Goal: Task Accomplishment & Management: Use online tool/utility

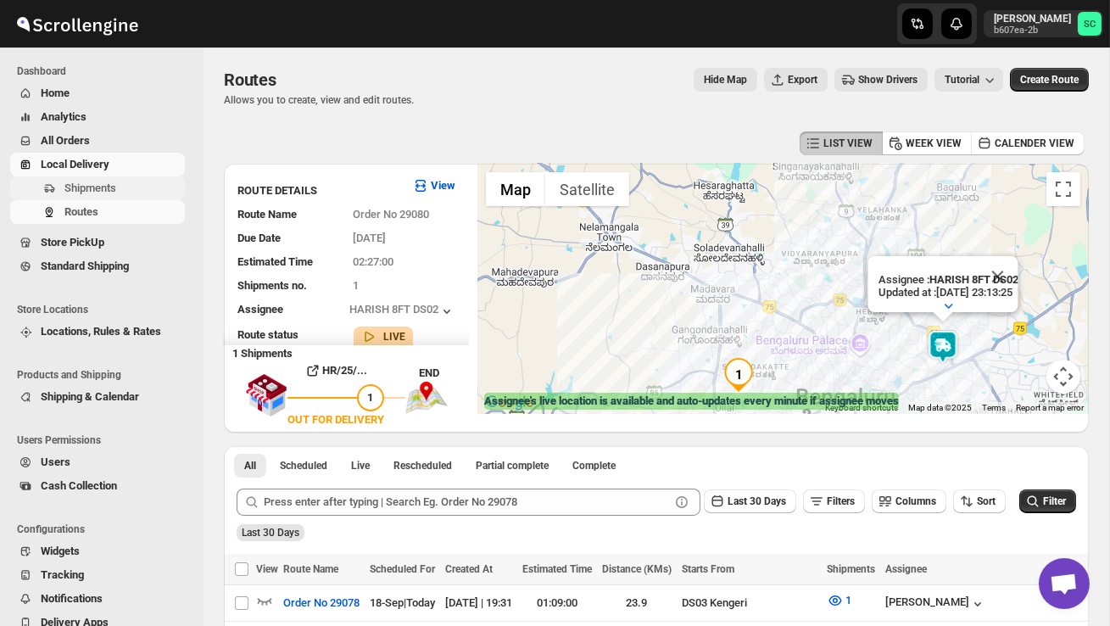
click at [98, 192] on span "Shipments" at bounding box center [90, 187] width 52 height 13
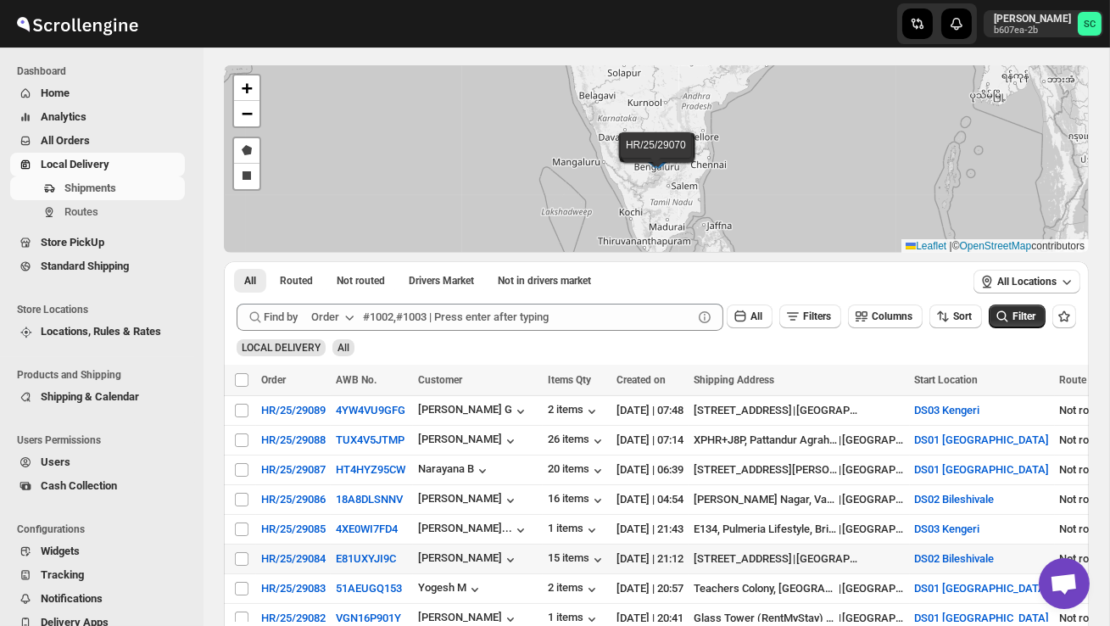
scroll to position [68, 0]
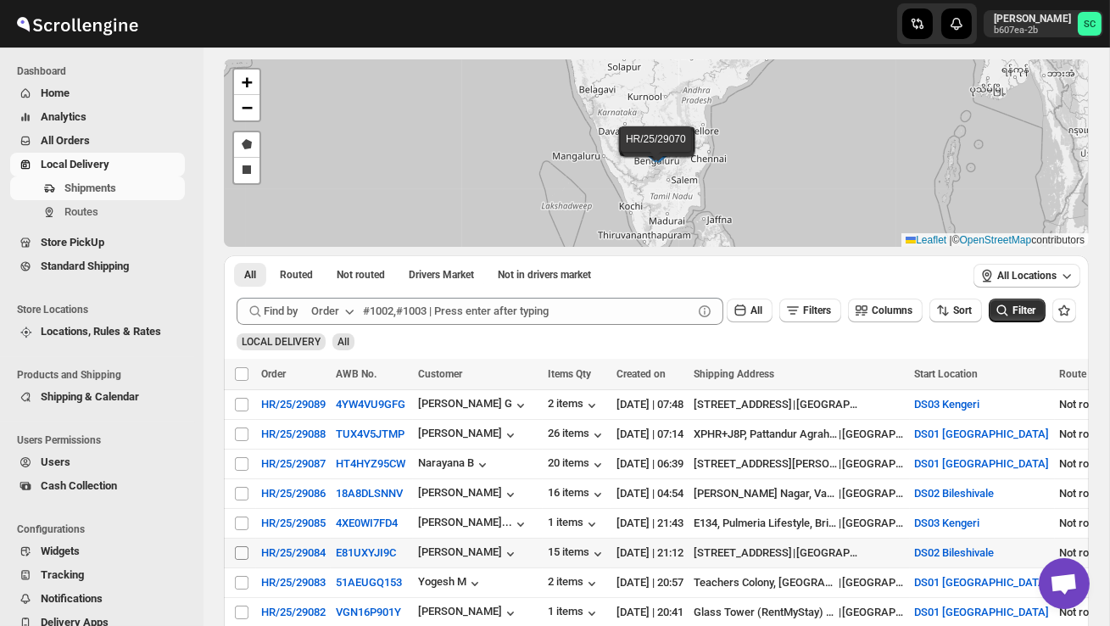
click at [235, 551] on input "Select shipment" at bounding box center [242, 553] width 14 height 14
checkbox input "true"
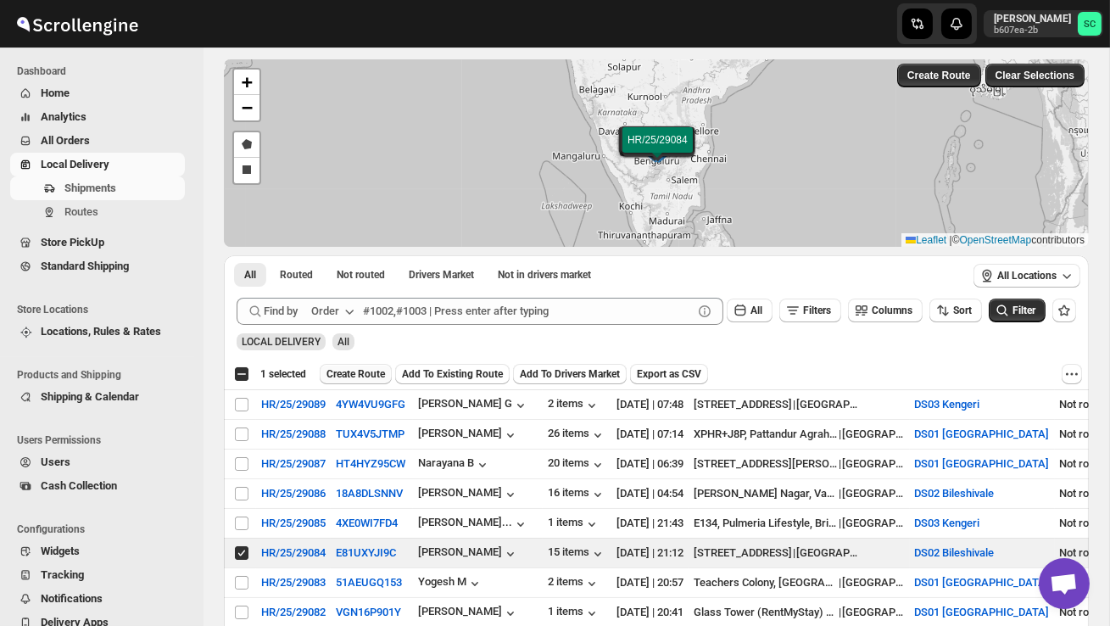
click at [364, 376] on span "Create Route" at bounding box center [355, 374] width 58 height 14
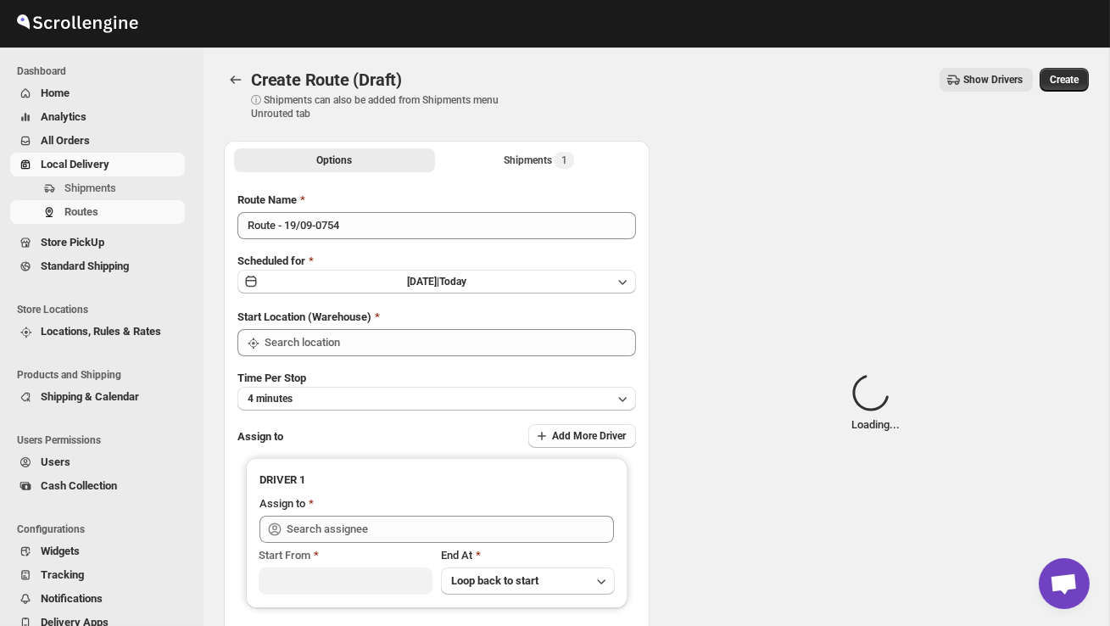
type input "DS02 Bileshivale"
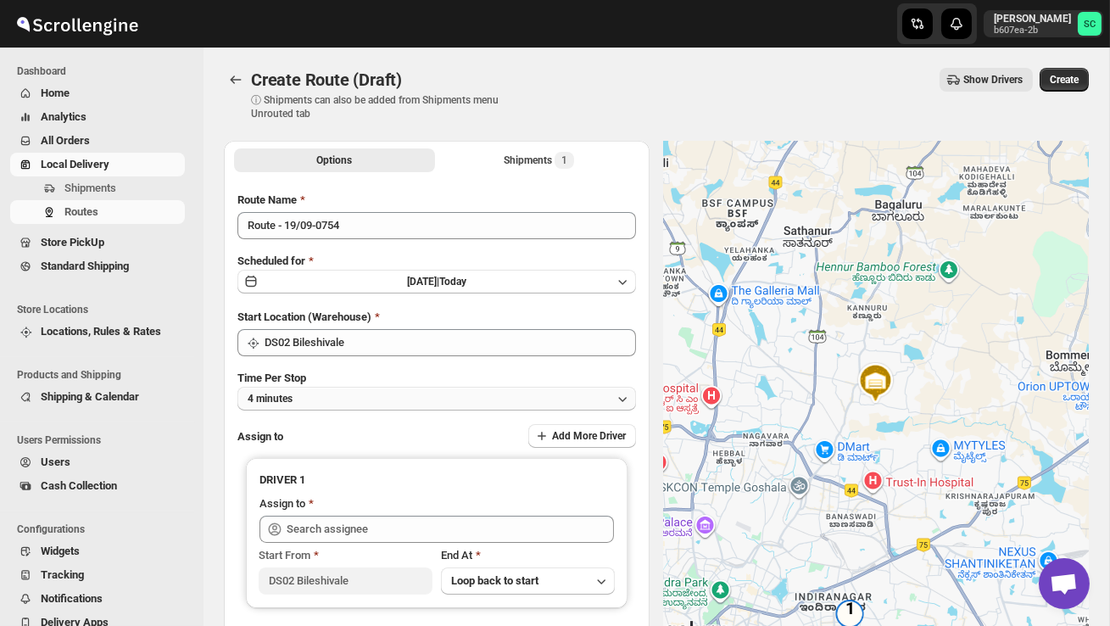
click at [379, 391] on button "4 minutes" at bounding box center [436, 399] width 398 height 24
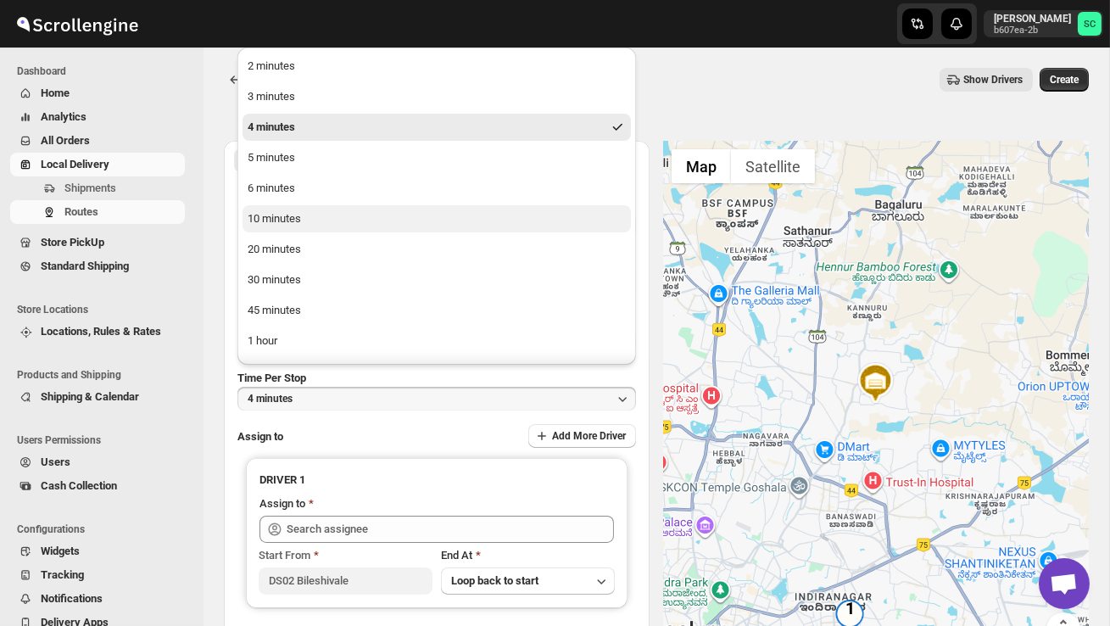
click at [314, 216] on button "10 minutes" at bounding box center [436, 218] width 388 height 27
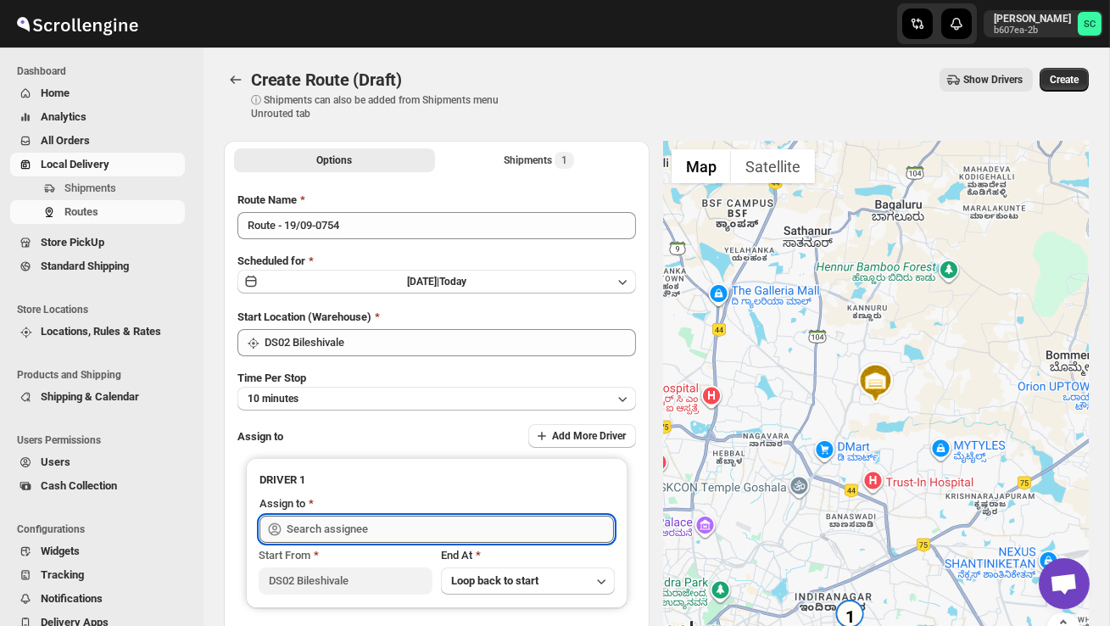
click at [335, 535] on input "text" at bounding box center [449, 528] width 327 height 27
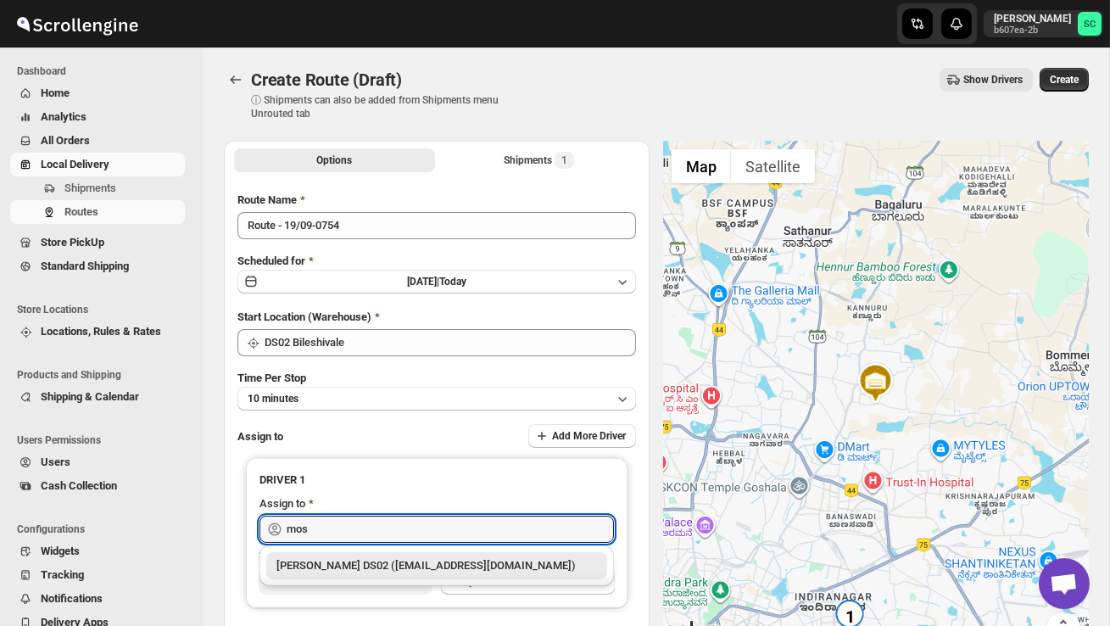
click at [368, 566] on div "[PERSON_NAME] DS02 ([EMAIL_ADDRESS][DOMAIN_NAME])" at bounding box center [436, 565] width 320 height 17
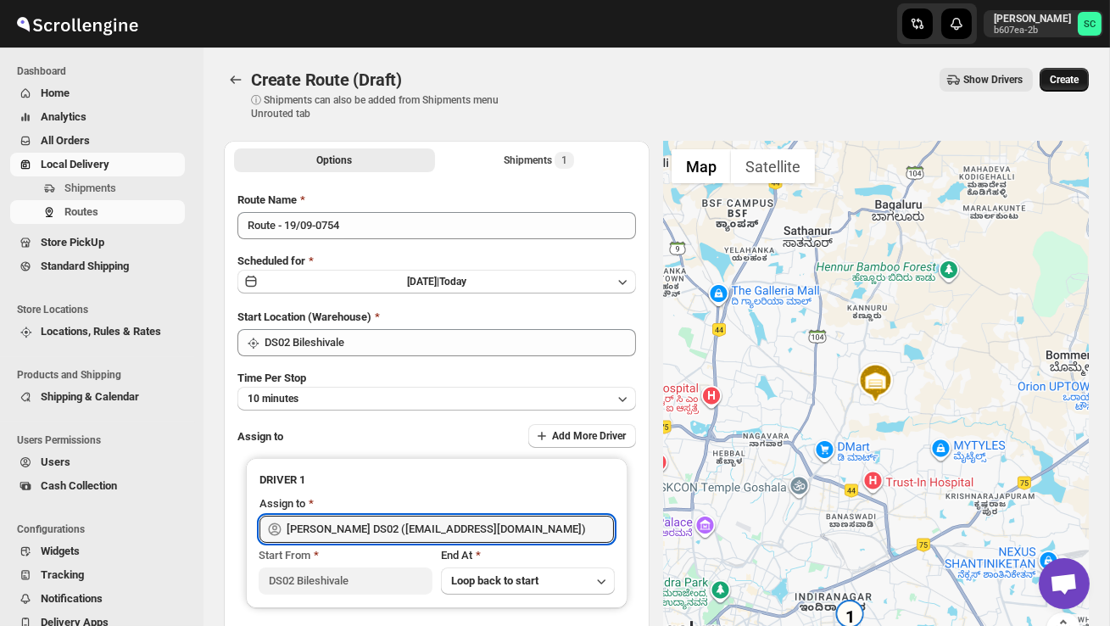
type input "[PERSON_NAME] DS02 ([EMAIL_ADDRESS][DOMAIN_NAME])"
click at [1050, 81] on span "Create" at bounding box center [1063, 80] width 29 height 14
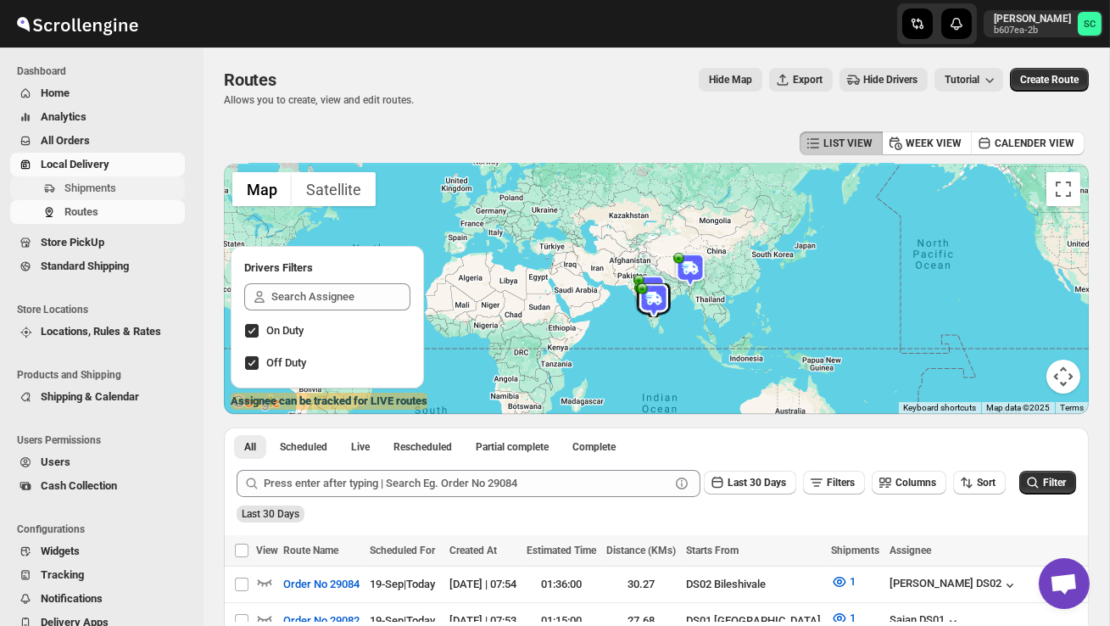
click at [105, 186] on span "Shipments" at bounding box center [90, 187] width 52 height 13
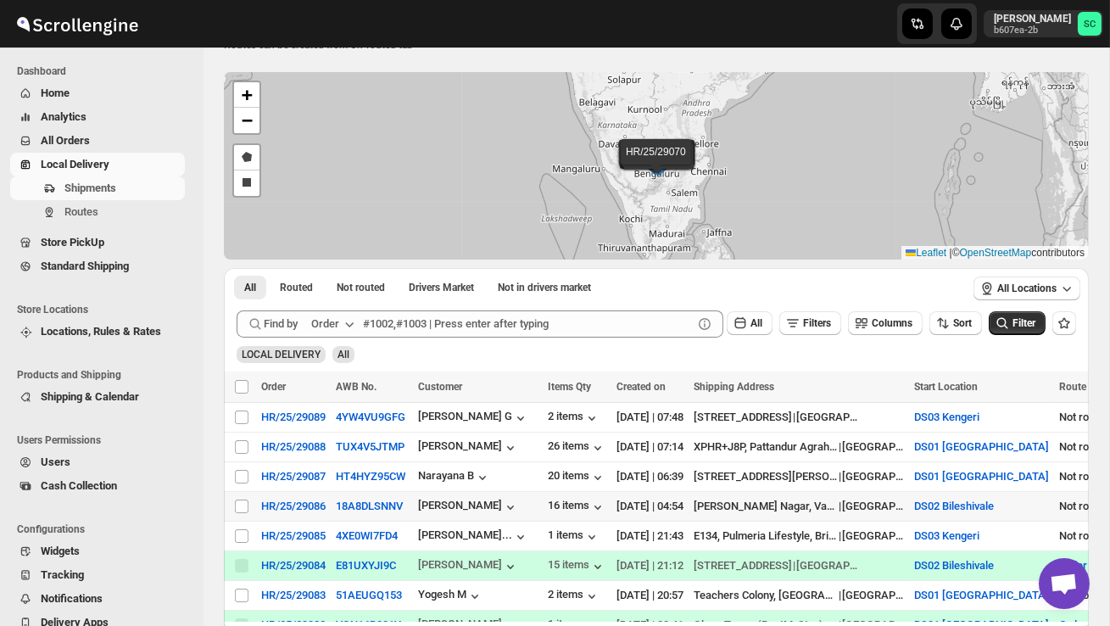
scroll to position [62, 0]
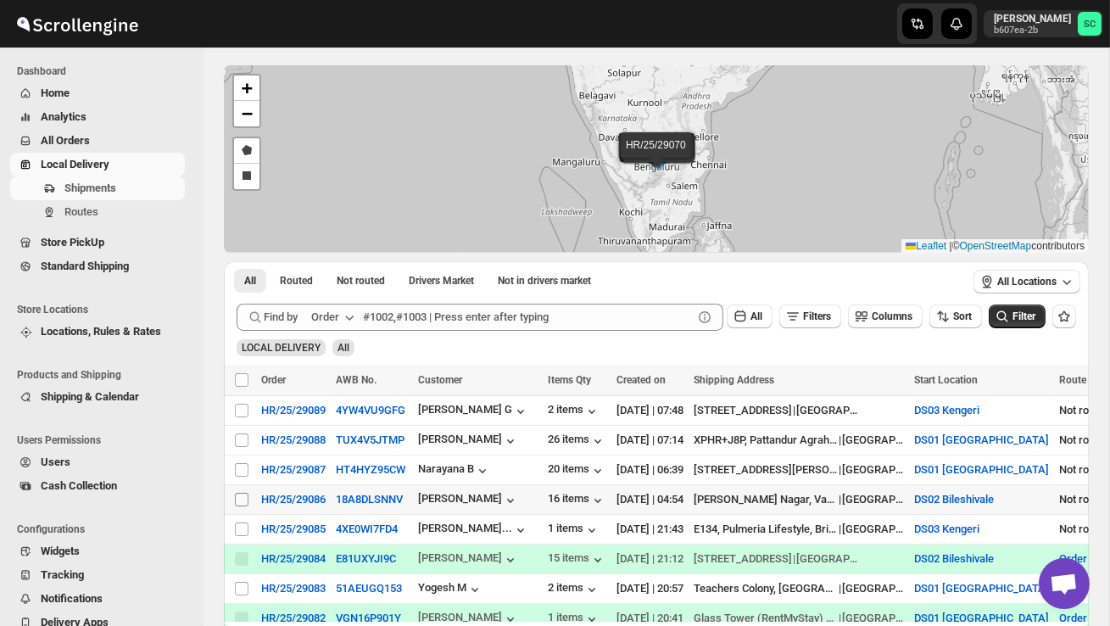
click at [236, 496] on input "Select shipment" at bounding box center [242, 499] width 14 height 14
checkbox input "true"
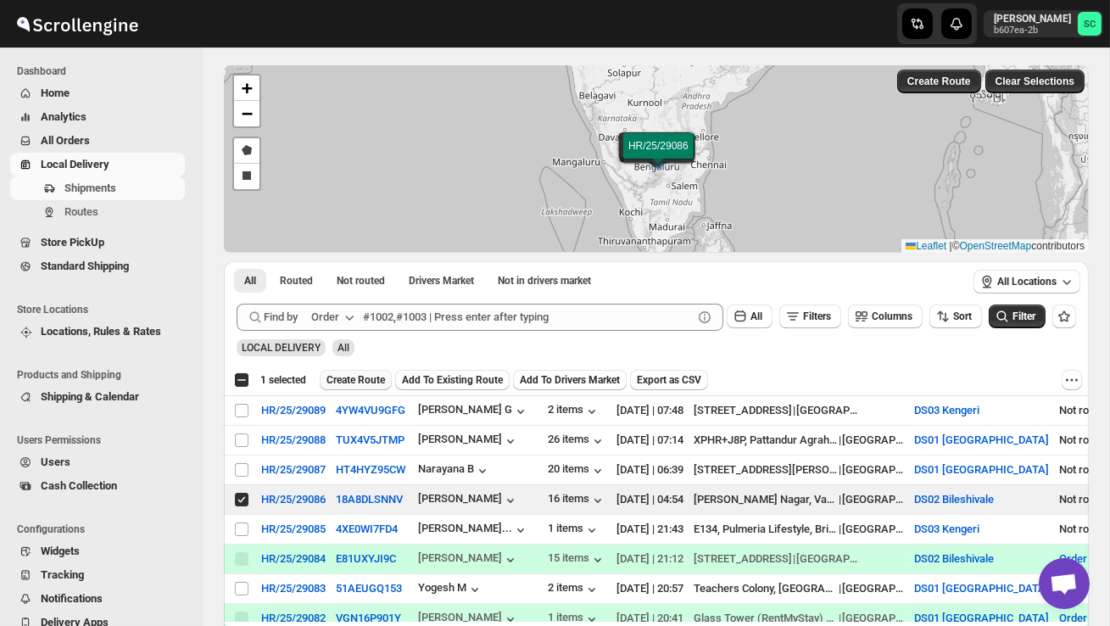
click at [378, 370] on button "Create Route" at bounding box center [356, 380] width 72 height 20
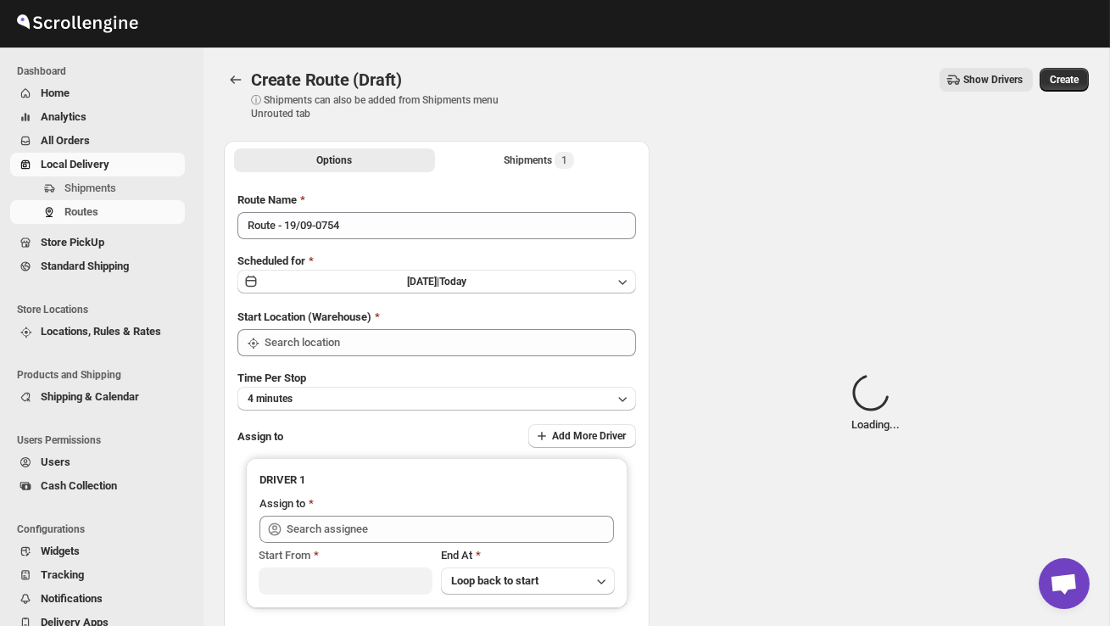
type input "DS02 Bileshivale"
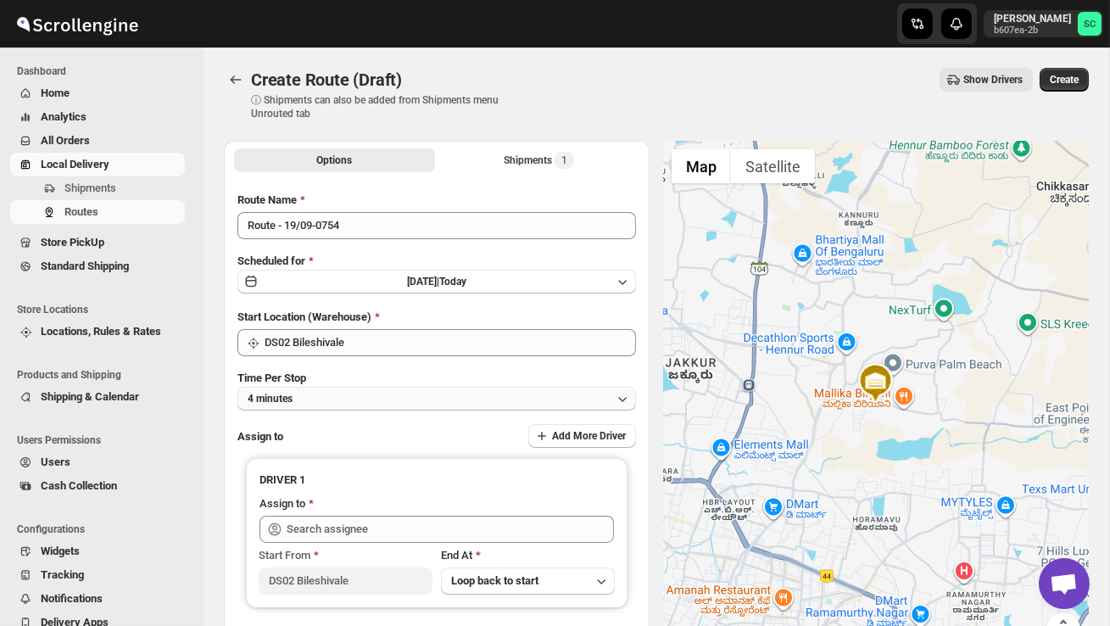
click at [402, 394] on button "4 minutes" at bounding box center [436, 399] width 398 height 24
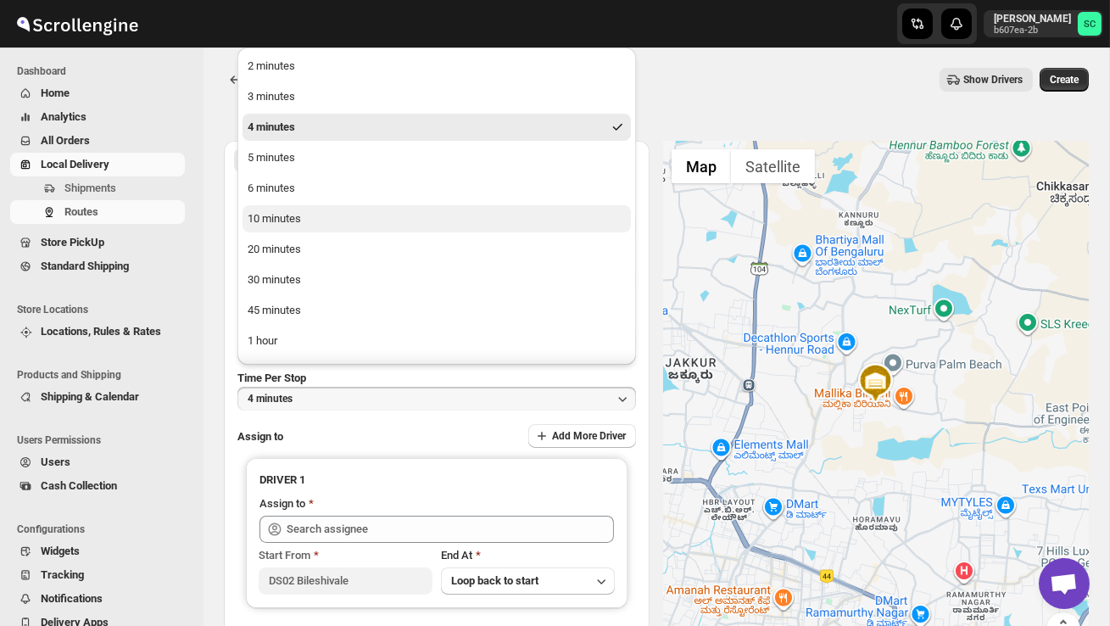
click at [311, 211] on button "10 minutes" at bounding box center [436, 218] width 388 height 27
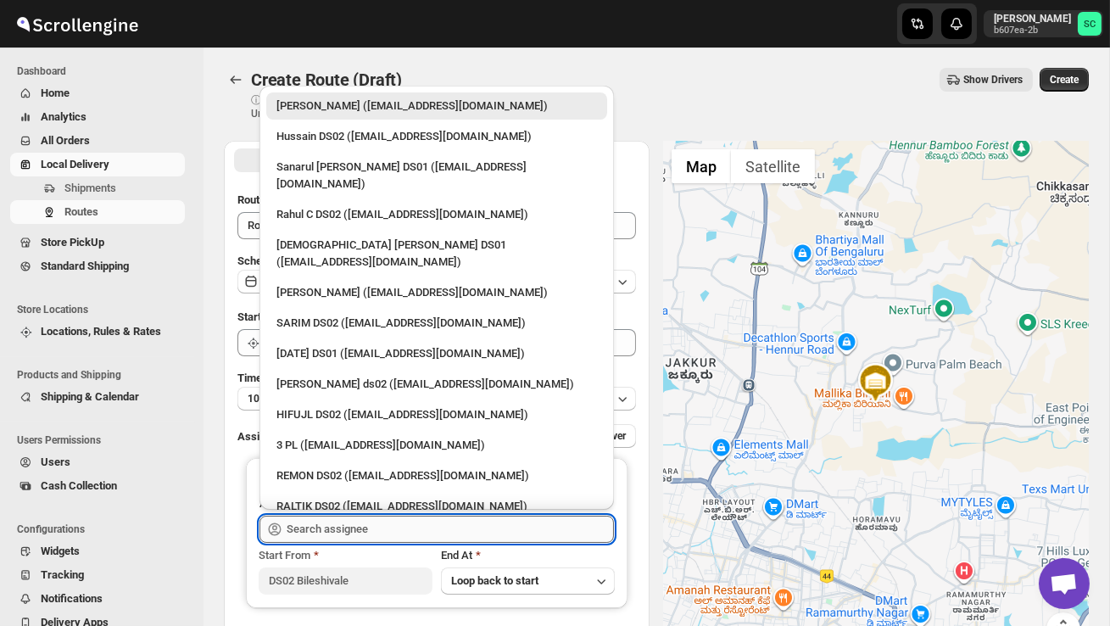
click at [347, 528] on input "text" at bounding box center [449, 528] width 327 height 27
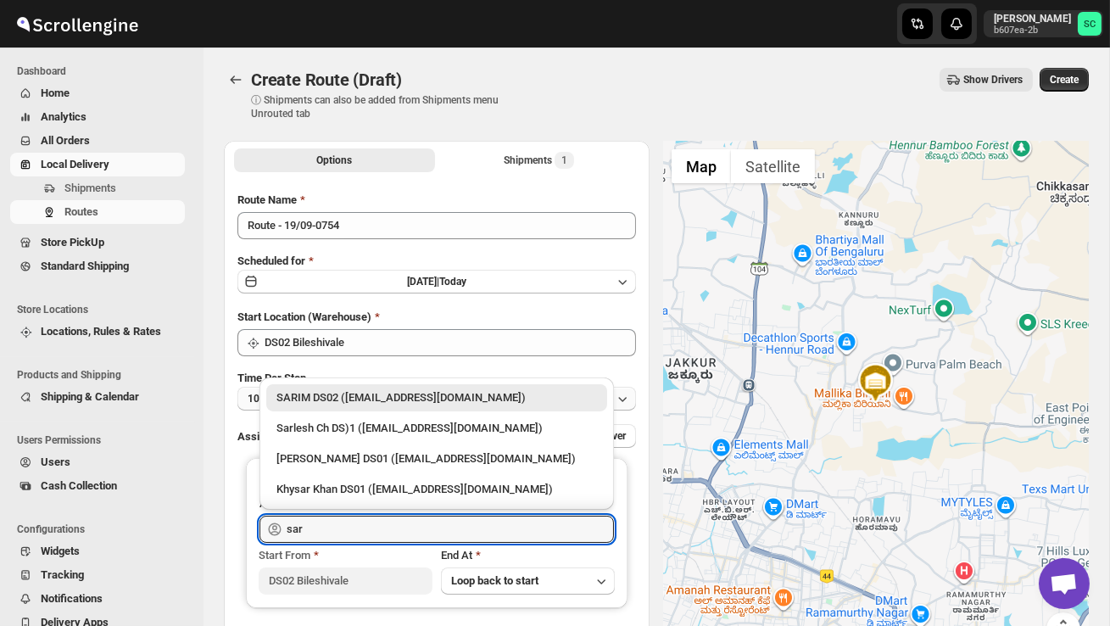
click at [396, 401] on div "SARIM DS02 ([EMAIL_ADDRESS][DOMAIN_NAME])" at bounding box center [436, 397] width 320 height 17
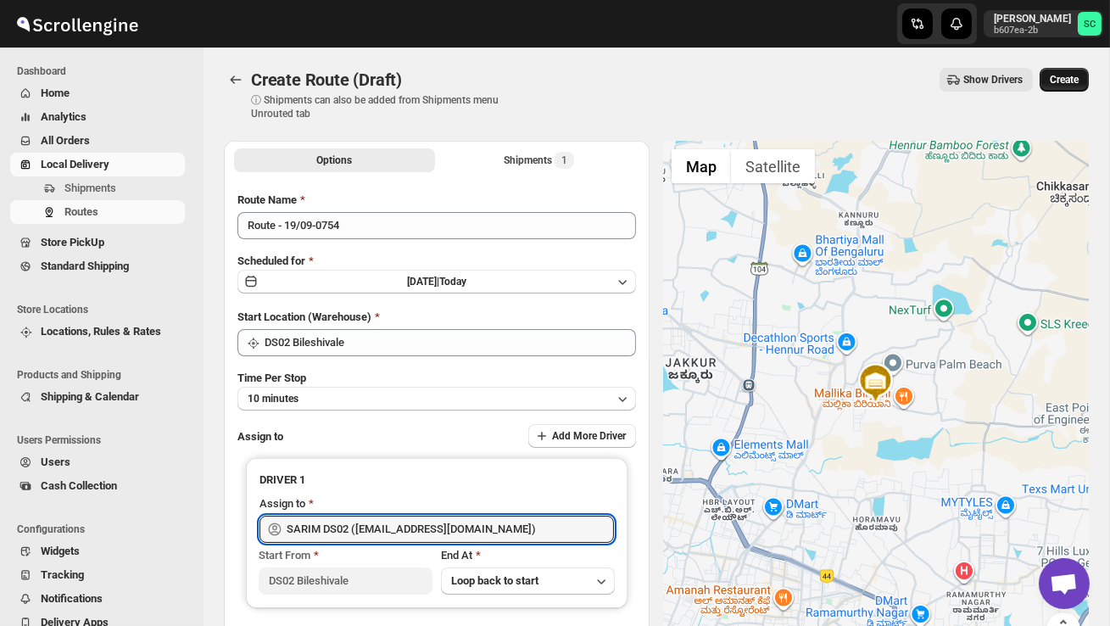
type input "SARIM DS02 ([EMAIL_ADDRESS][DOMAIN_NAME])"
click at [1054, 73] on span "Create" at bounding box center [1063, 80] width 29 height 14
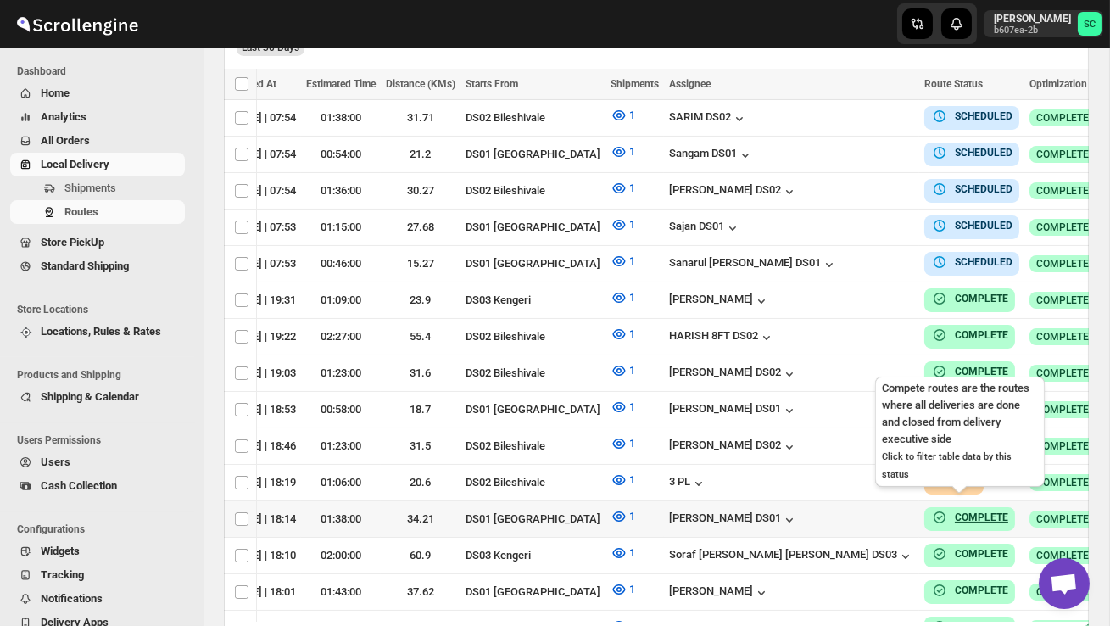
scroll to position [0, 263]
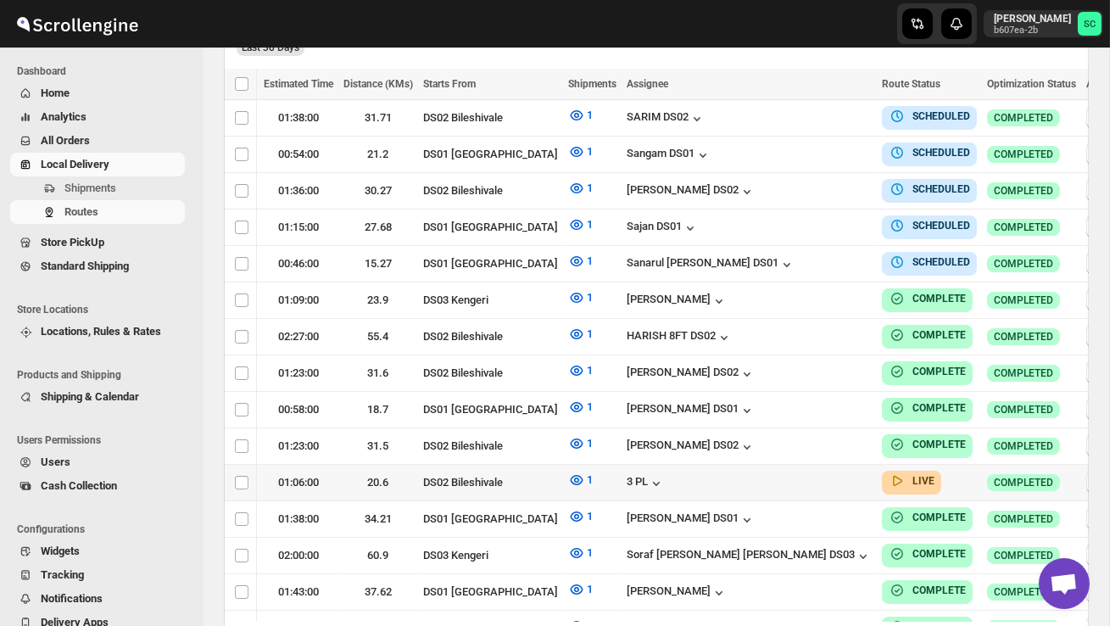
click at [1089, 473] on icon "button" at bounding box center [1097, 481] width 17 height 17
checkbox input "true"
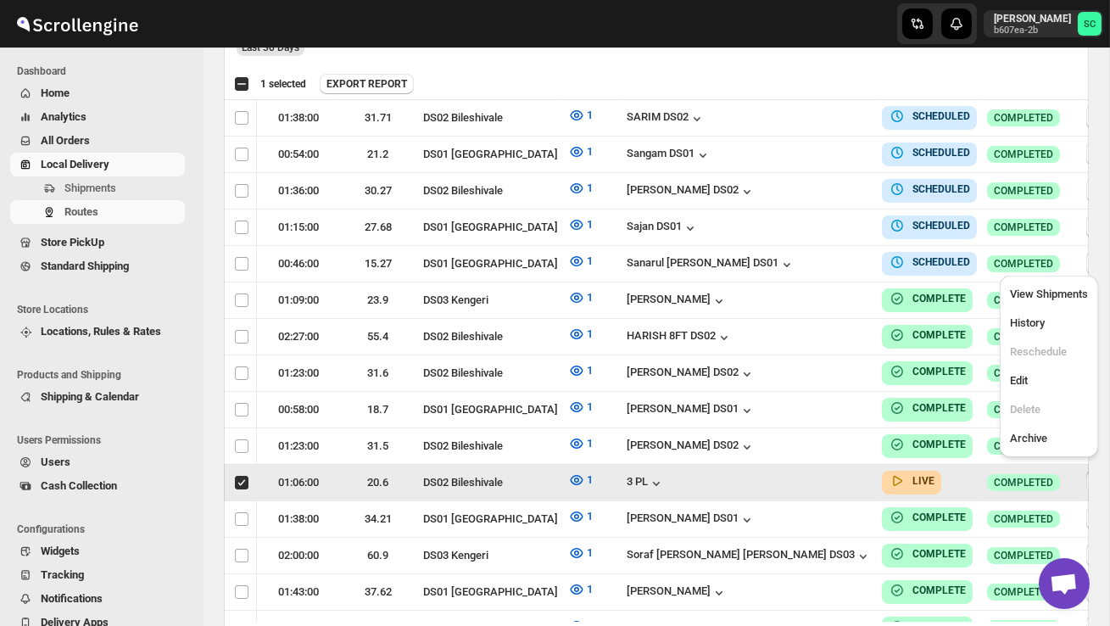
scroll to position [0, 1]
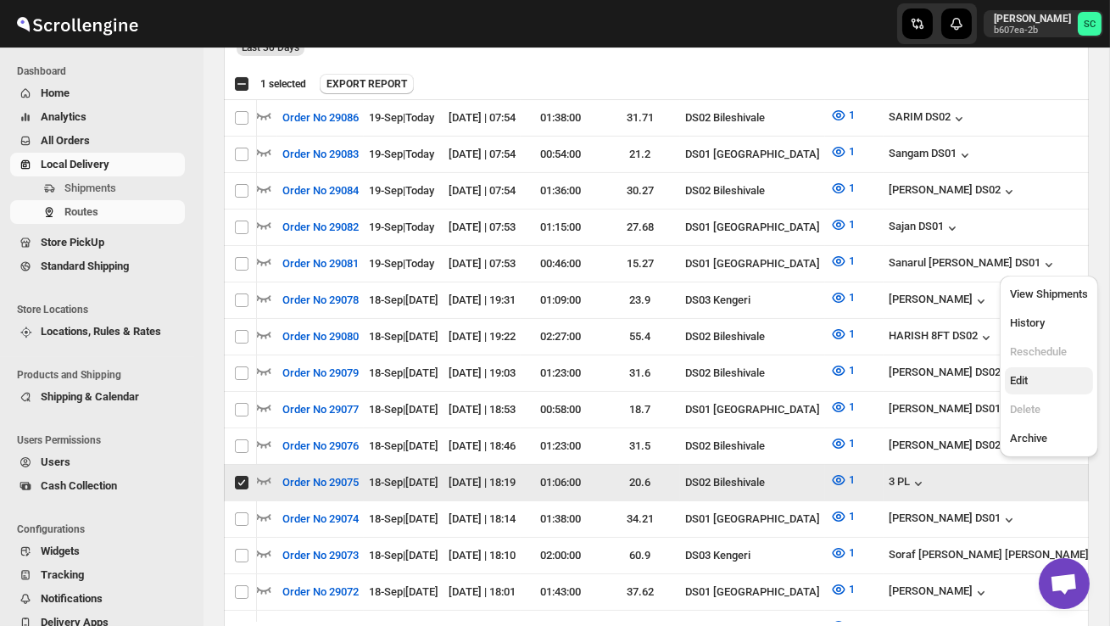
click at [1048, 376] on span "Edit" at bounding box center [1049, 380] width 78 height 17
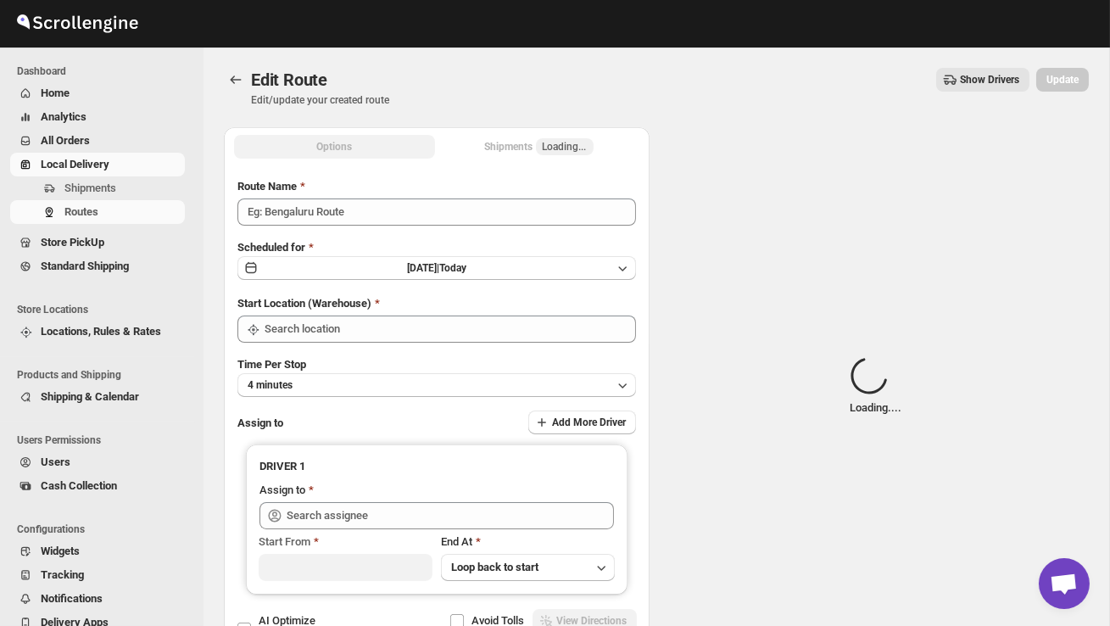
type input "Order No 29075"
type input "DS02 Bileshivale"
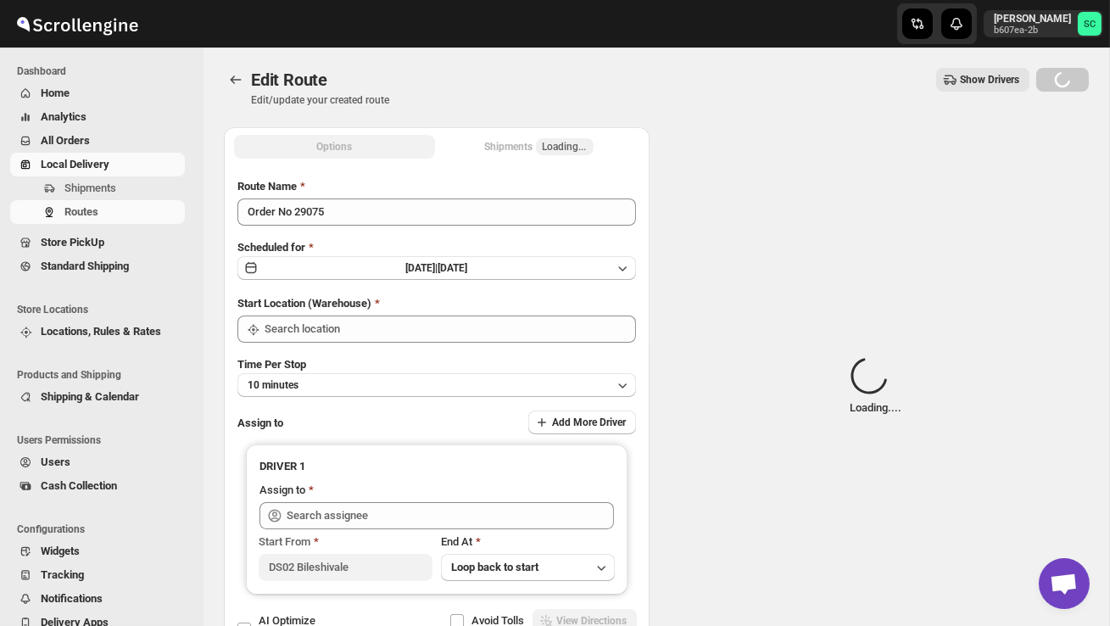
type input "DS02 Bileshivale"
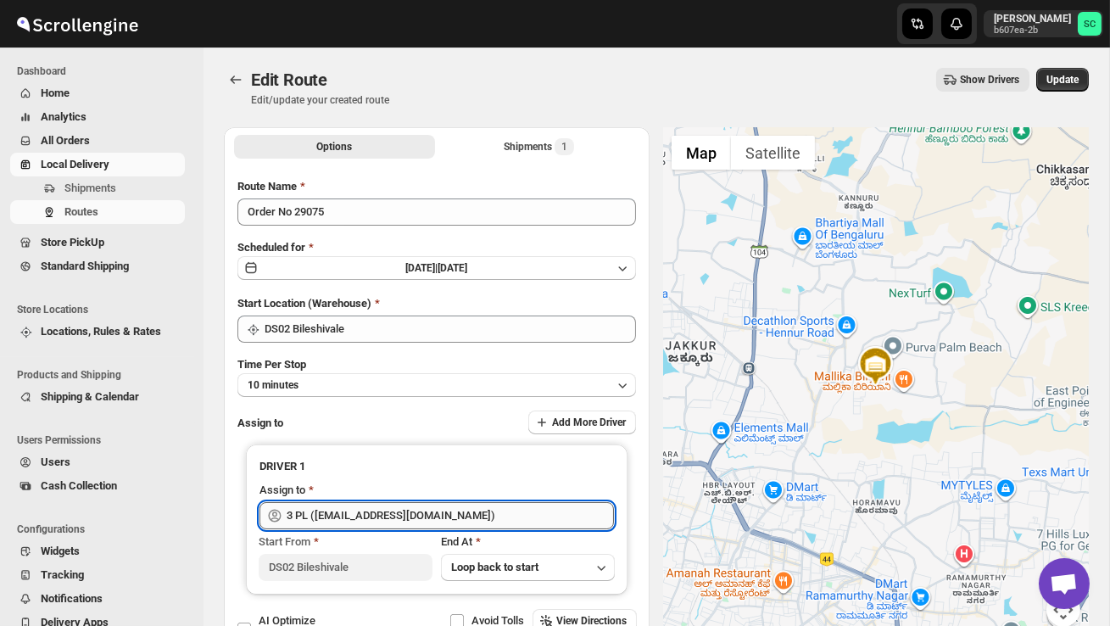
click at [520, 517] on input "3 PL ([EMAIL_ADDRESS][DOMAIN_NAME])" at bounding box center [449, 515] width 327 height 27
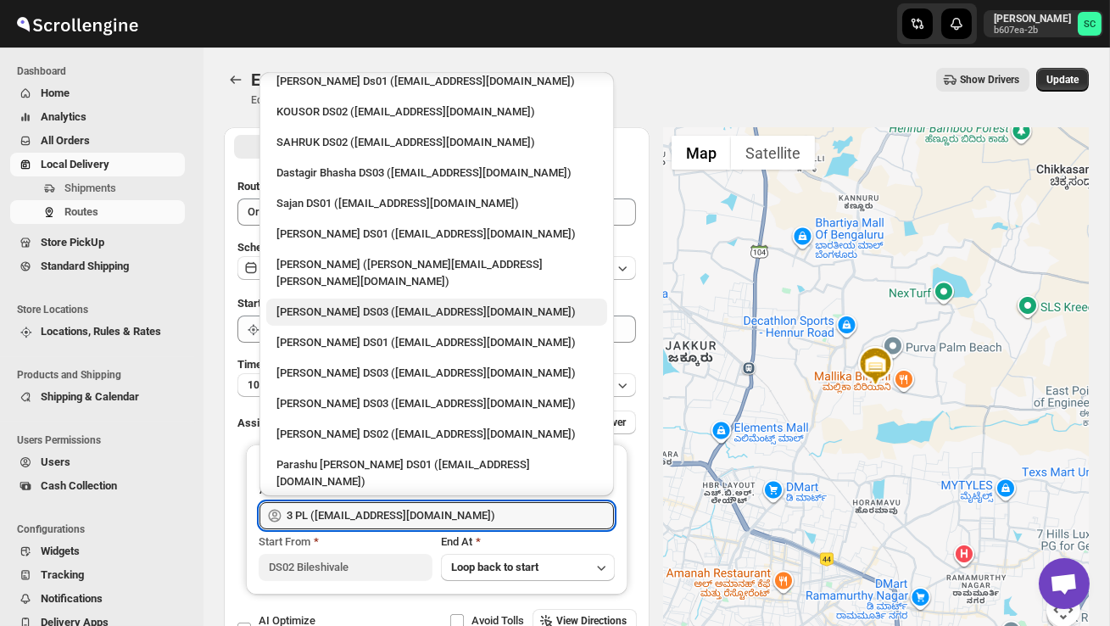
scroll to position [993, 0]
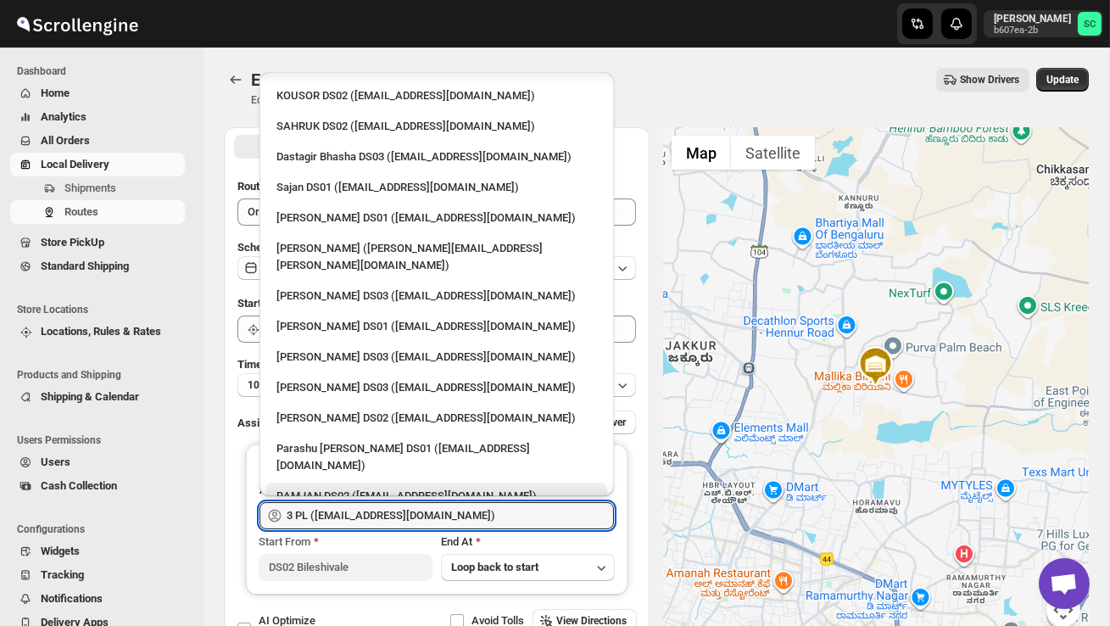
click at [372, 487] on div "RAMJAN DS02 ([EMAIL_ADDRESS][DOMAIN_NAME])" at bounding box center [436, 495] width 320 height 17
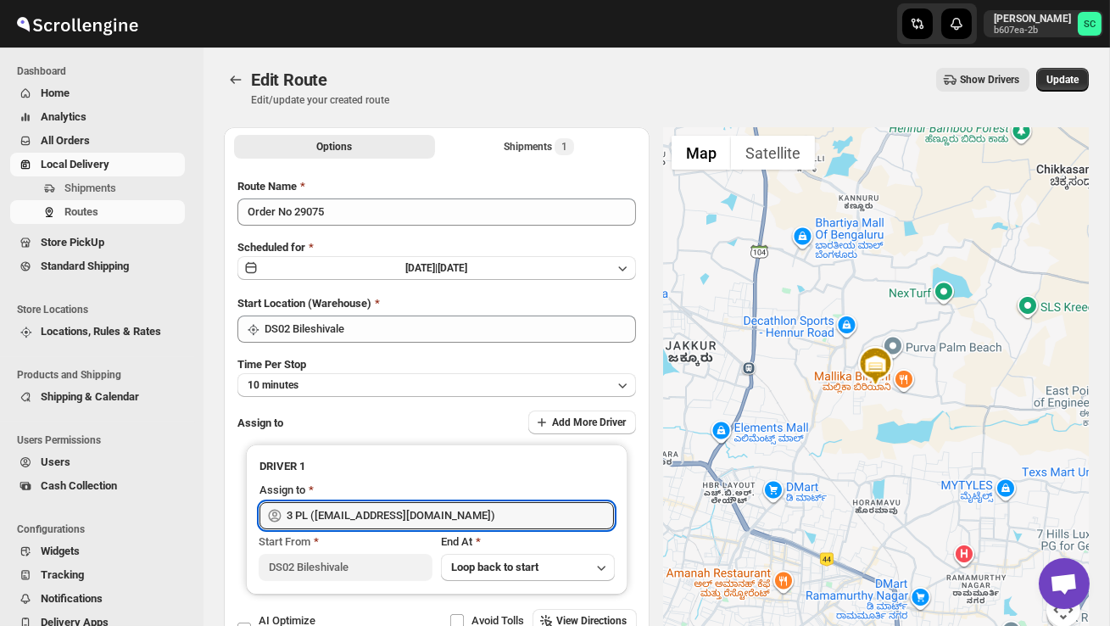
type input "RAMJAN DS02 ([EMAIL_ADDRESS][DOMAIN_NAME])"
click at [1055, 84] on span "Update" at bounding box center [1062, 80] width 32 height 14
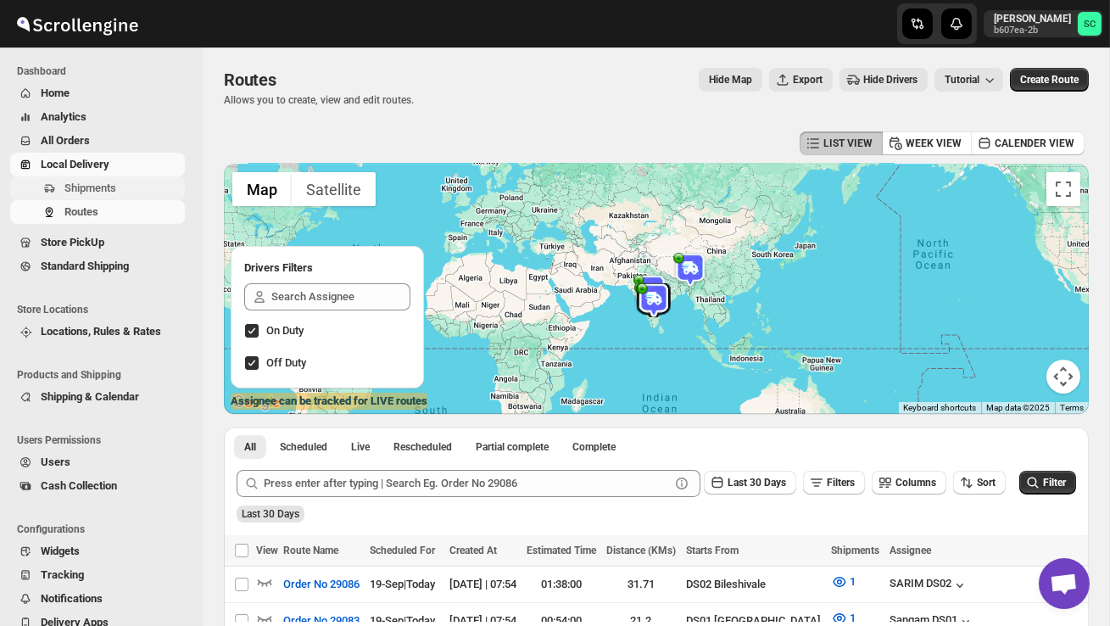
click at [116, 194] on span "Shipments" at bounding box center [90, 187] width 52 height 13
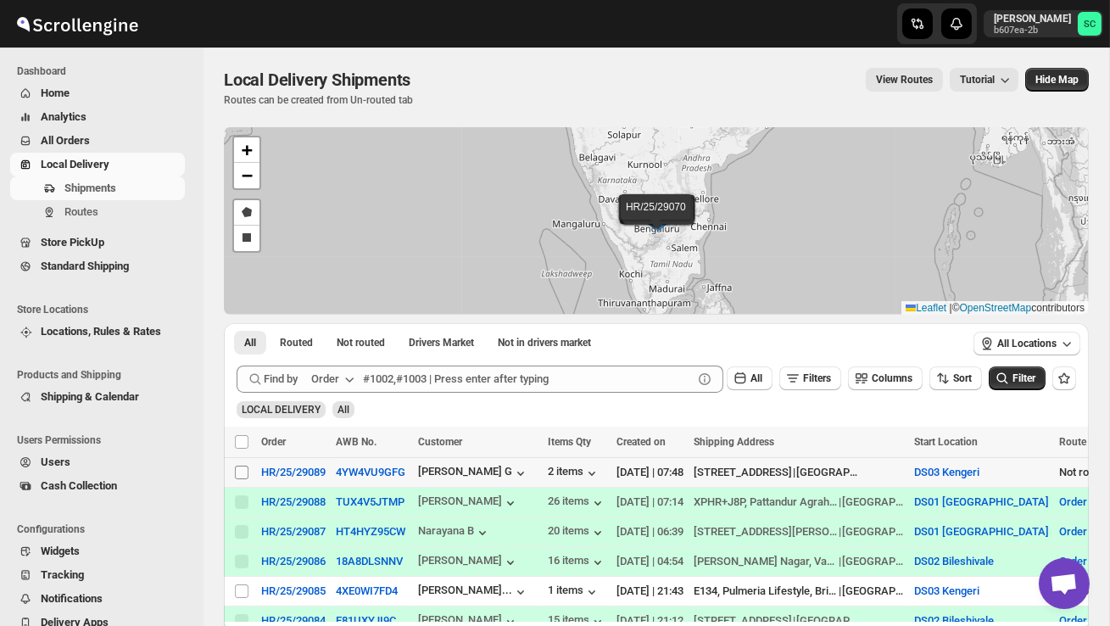
click at [242, 468] on input "Select shipment" at bounding box center [242, 472] width 14 height 14
checkbox input "true"
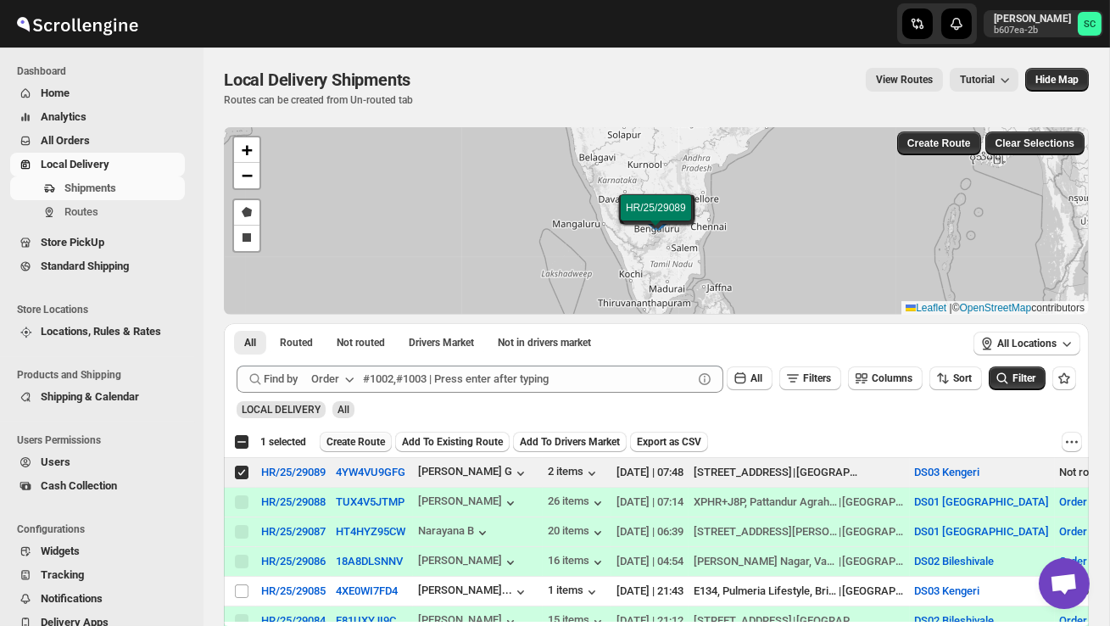
click at [376, 437] on span "Create Route" at bounding box center [355, 442] width 58 height 14
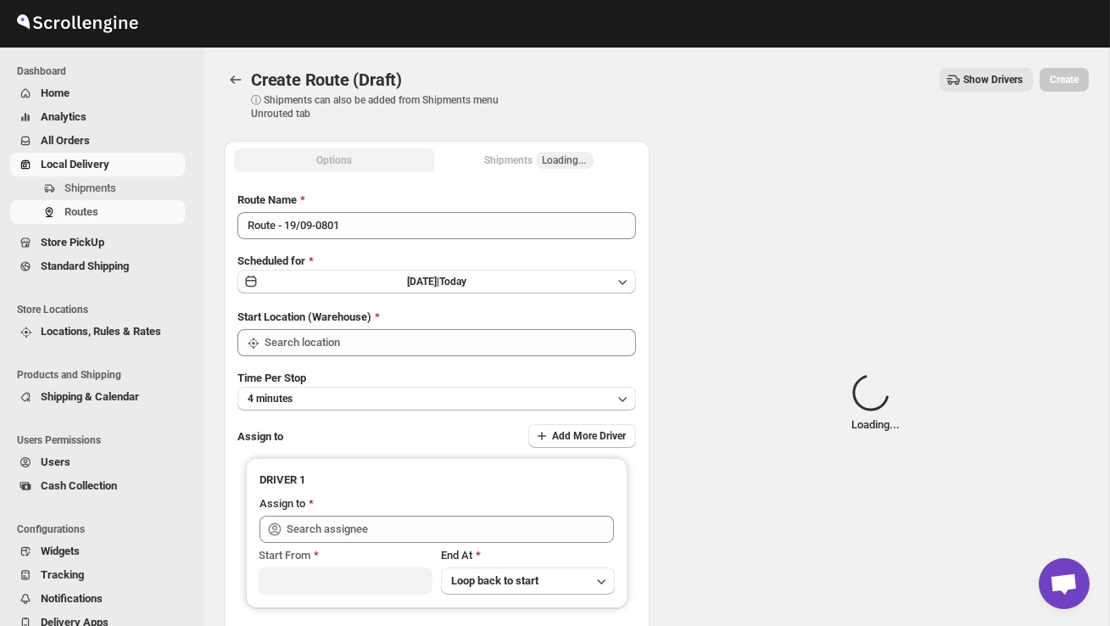
type input "DS03 Kengeri"
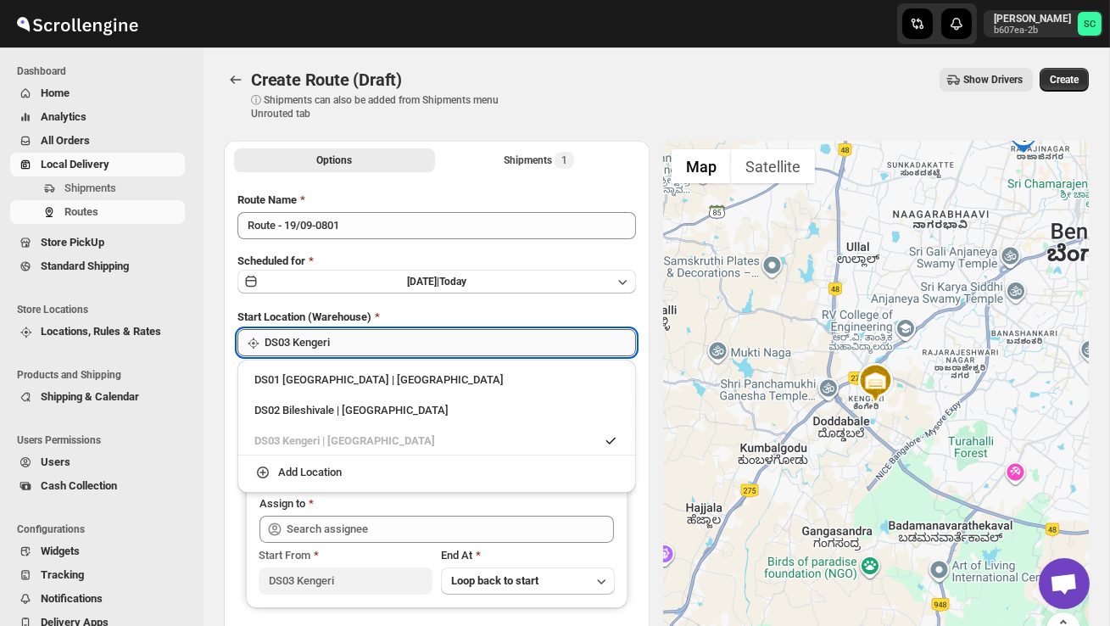
click at [421, 347] on input "DS03 Kengeri" at bounding box center [449, 342] width 371 height 27
click at [403, 408] on div "DS02 Bileshivale | [GEOGRAPHIC_DATA]" at bounding box center [436, 410] width 364 height 17
type input "DS02 Bileshivale"
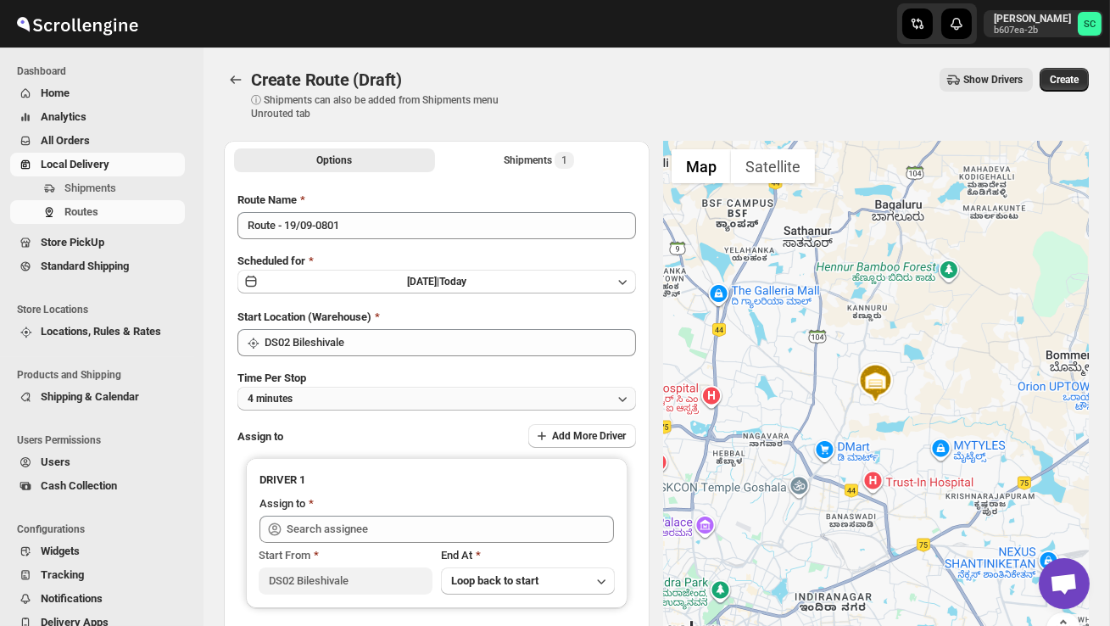
click at [414, 391] on button "4 minutes" at bounding box center [436, 399] width 398 height 24
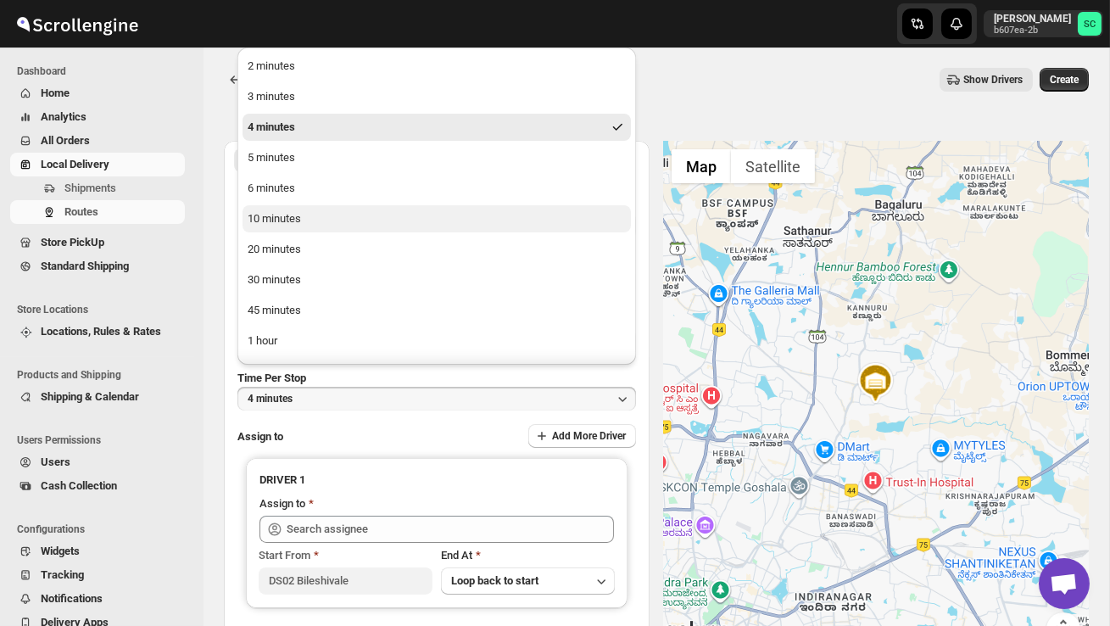
click at [339, 220] on button "10 minutes" at bounding box center [436, 218] width 388 height 27
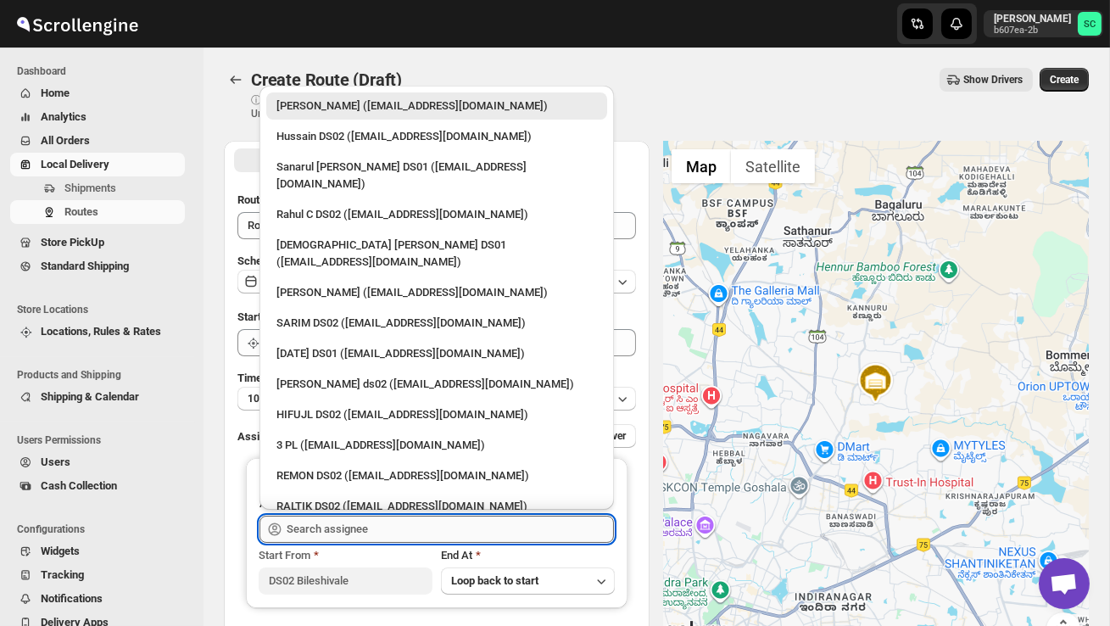
click at [348, 526] on input "text" at bounding box center [449, 528] width 327 height 27
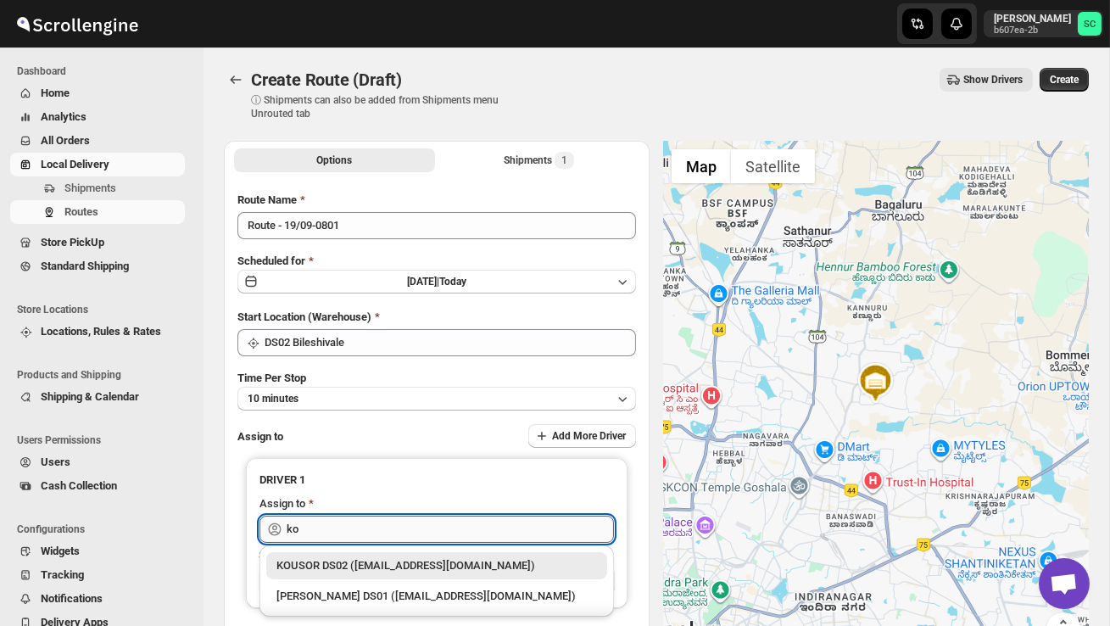
type input "k"
click at [368, 563] on div "KOUSOR DS02 ([EMAIL_ADDRESS][DOMAIN_NAME])" at bounding box center [436, 565] width 320 height 17
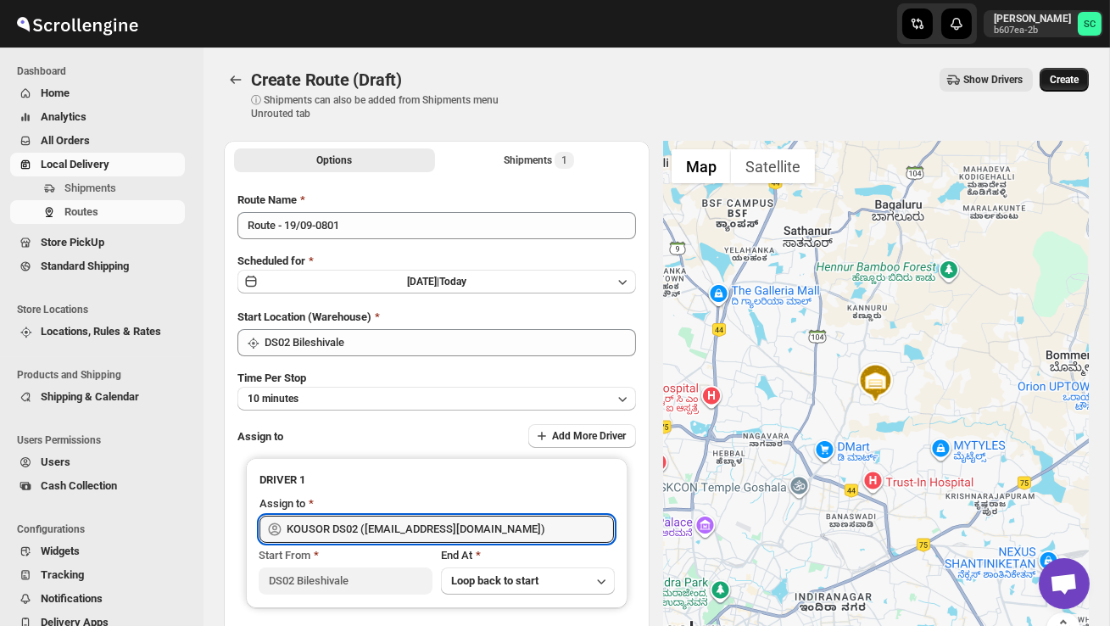
type input "KOUSOR DS02 ([EMAIL_ADDRESS][DOMAIN_NAME])"
click at [1059, 83] on span "Create" at bounding box center [1063, 80] width 29 height 14
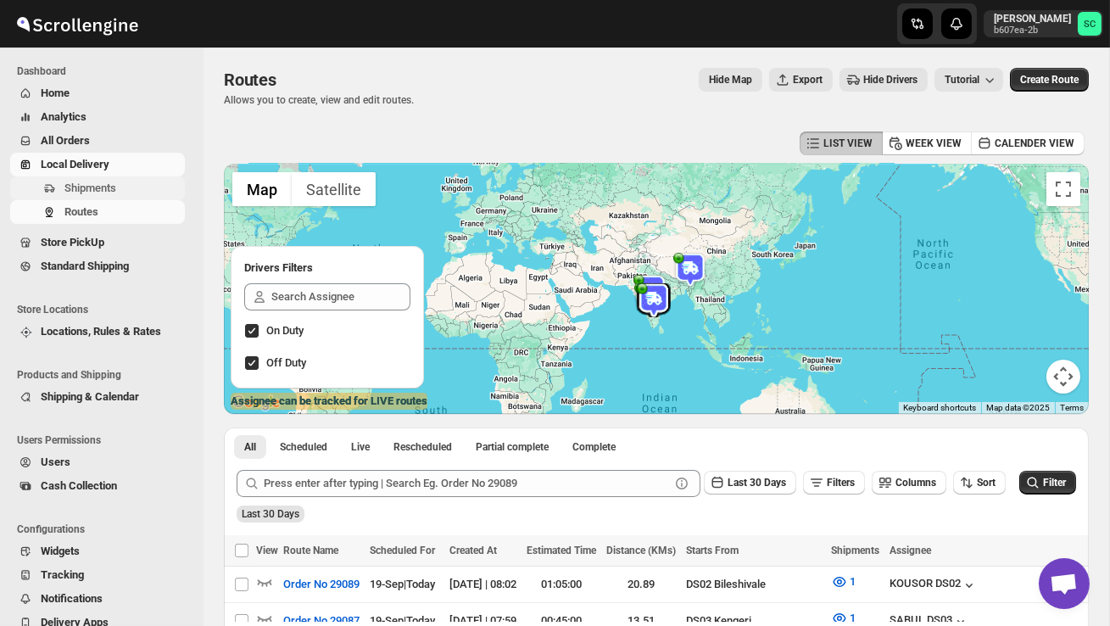
click at [123, 185] on span "Shipments" at bounding box center [122, 188] width 117 height 17
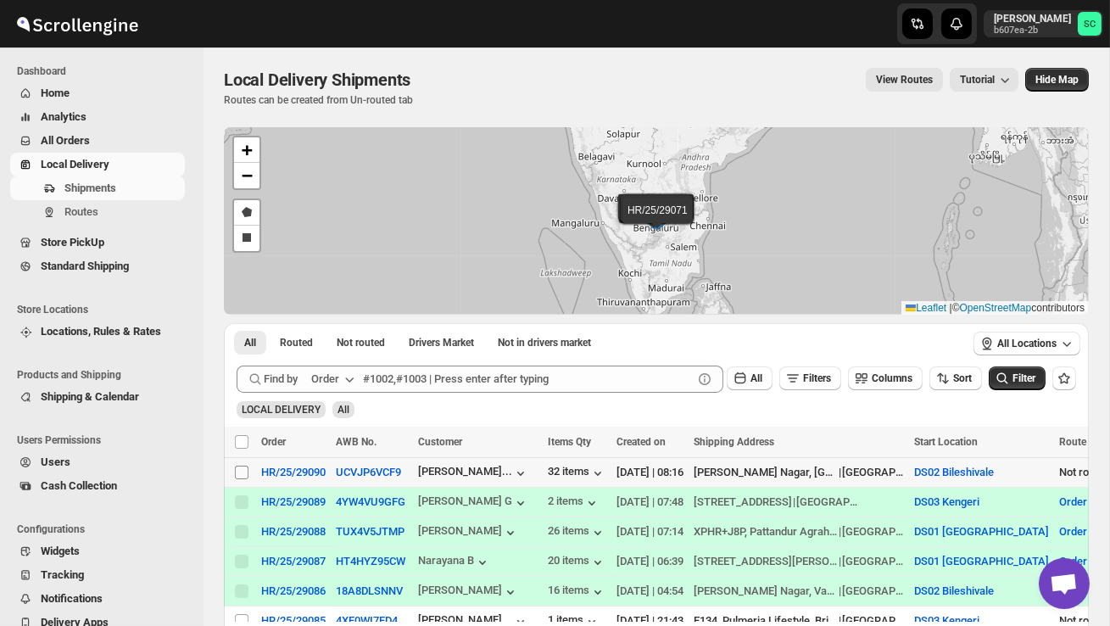
click at [245, 474] on input "Select shipment" at bounding box center [242, 472] width 14 height 14
checkbox input "true"
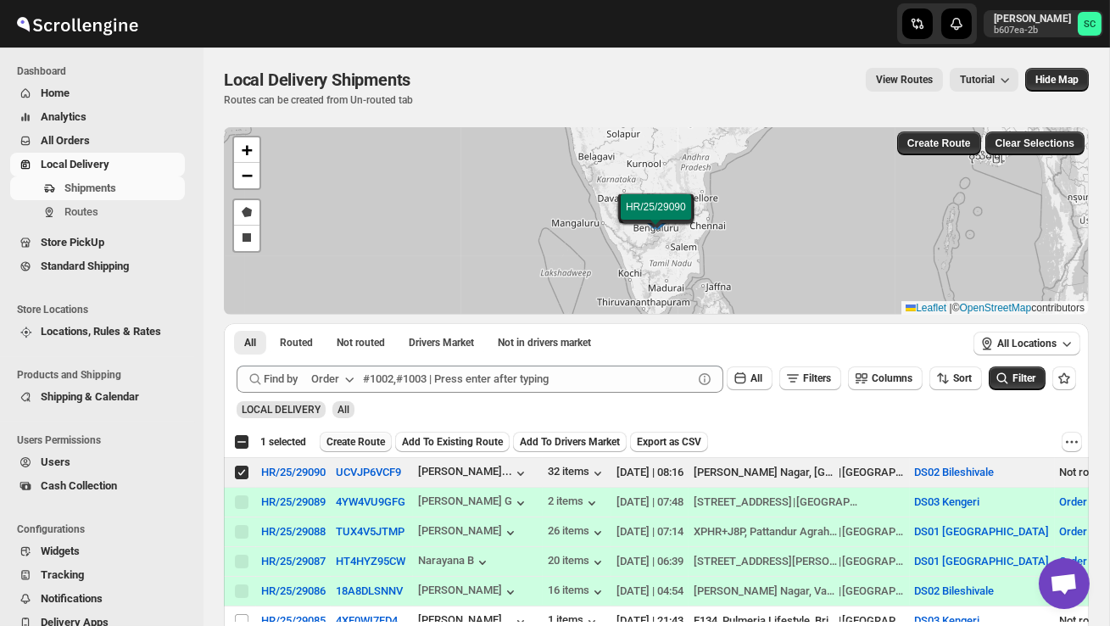
click at [385, 443] on span "Create Route" at bounding box center [355, 442] width 58 height 14
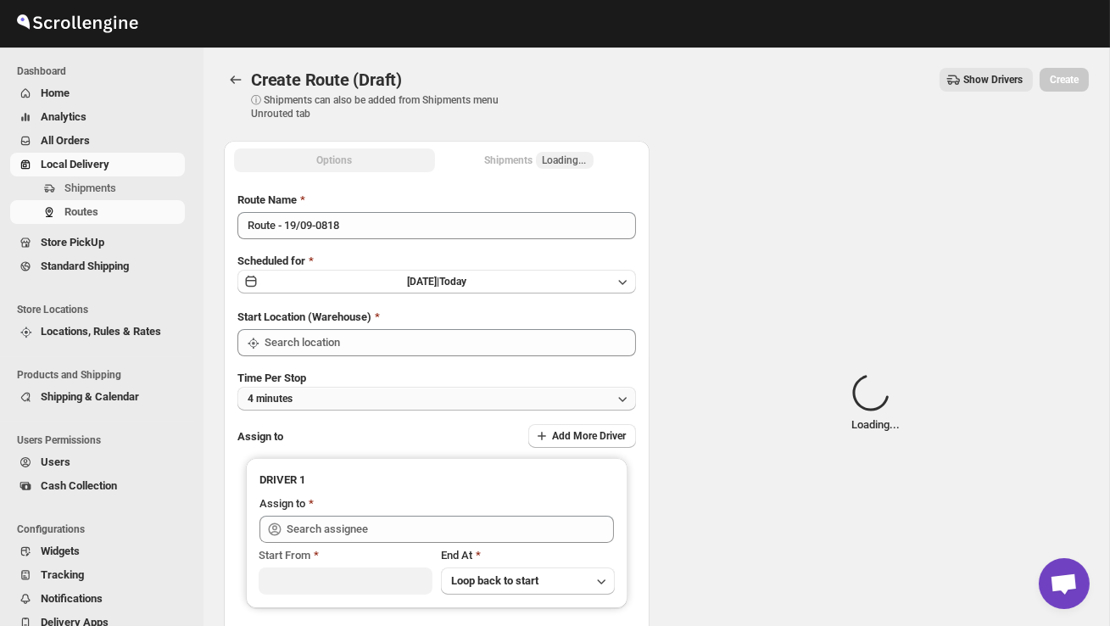
type input "DS02 Bileshivale"
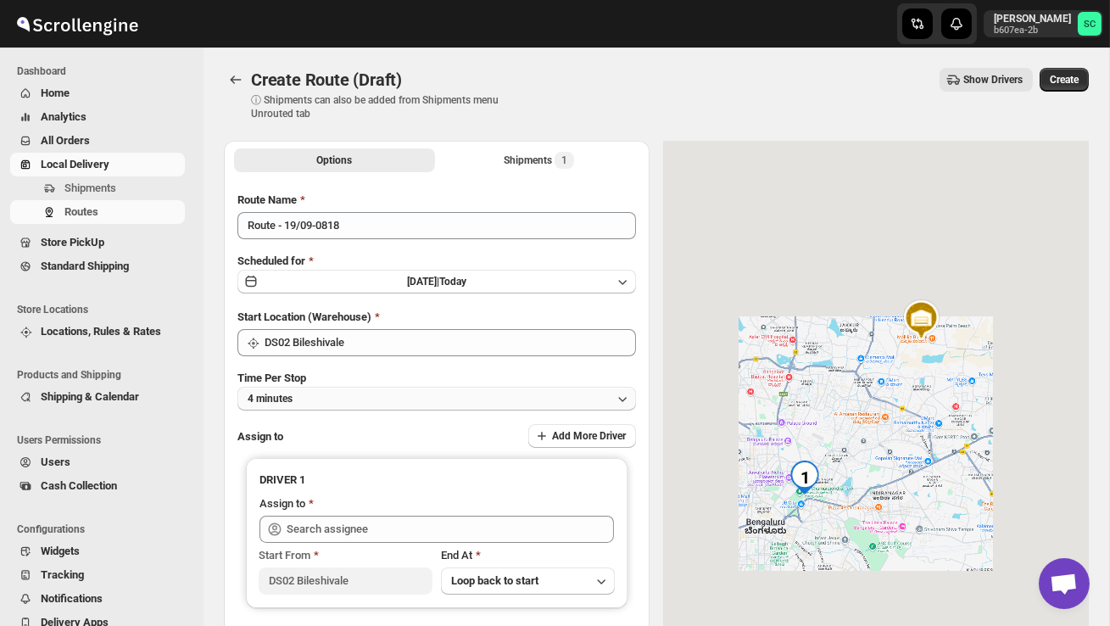
click at [388, 392] on button "4 minutes" at bounding box center [436, 399] width 398 height 24
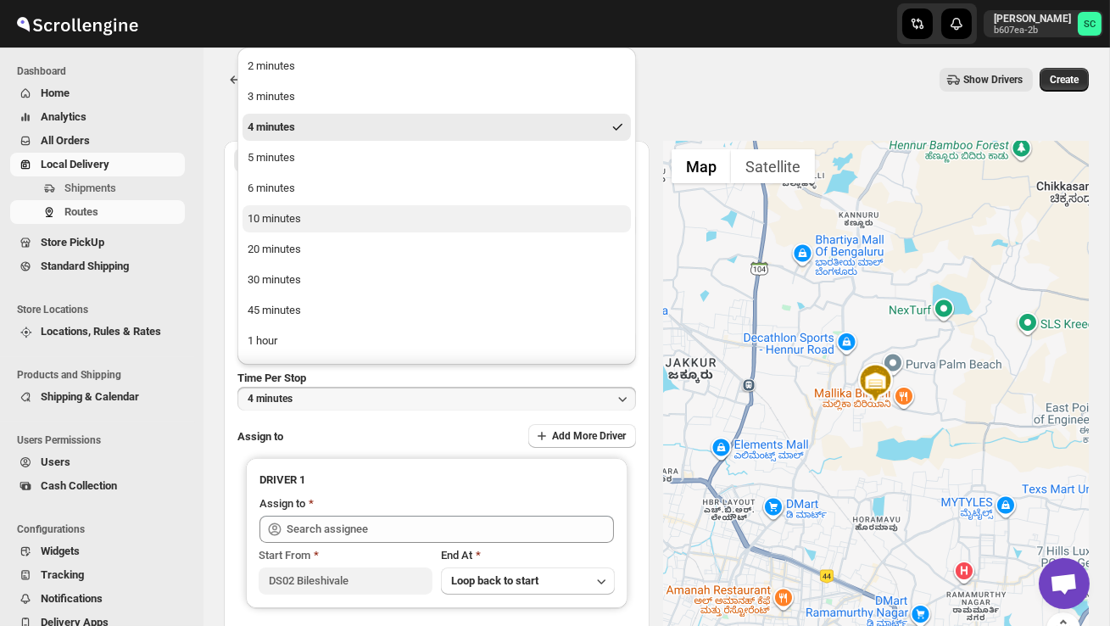
click at [321, 227] on button "10 minutes" at bounding box center [436, 218] width 388 height 27
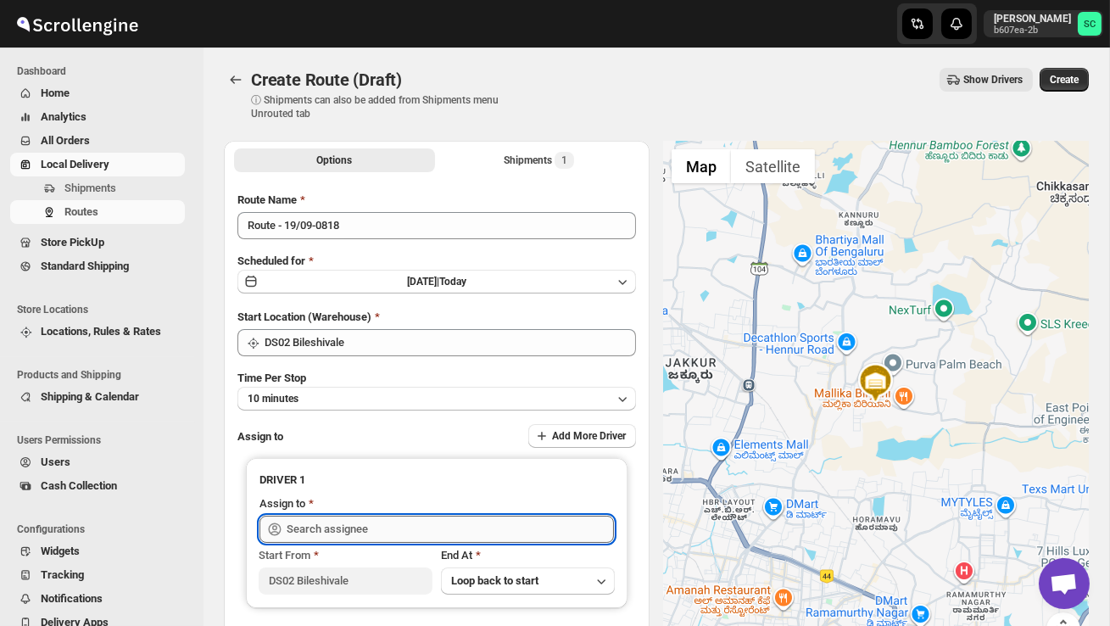
click at [349, 520] on input "text" at bounding box center [449, 528] width 327 height 27
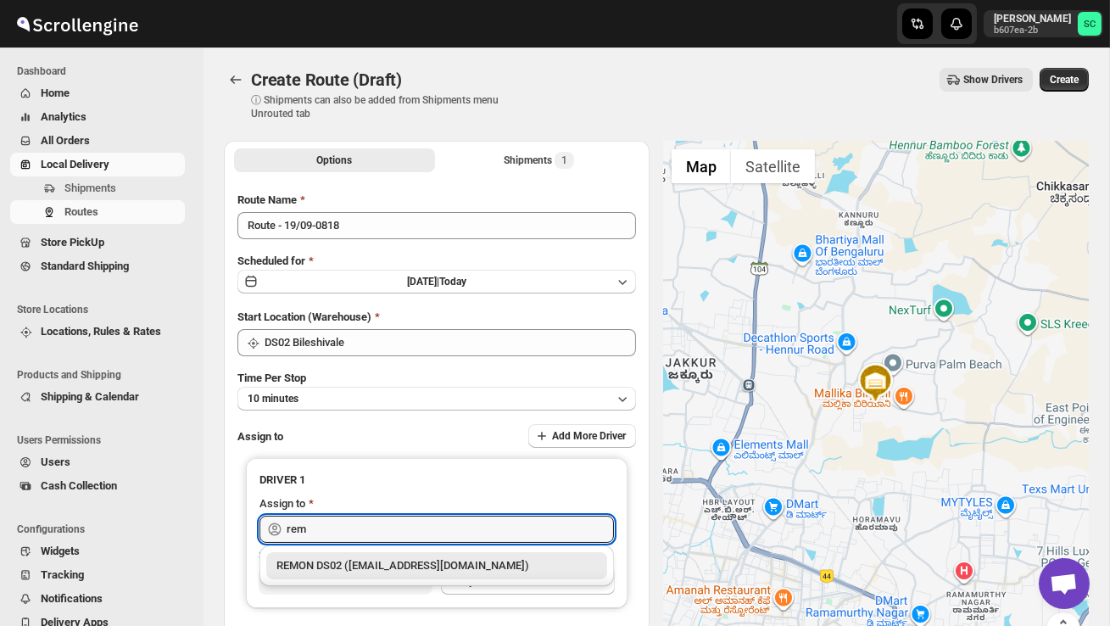
click at [380, 562] on div "REMON DS02 ([EMAIL_ADDRESS][DOMAIN_NAME])" at bounding box center [436, 565] width 320 height 17
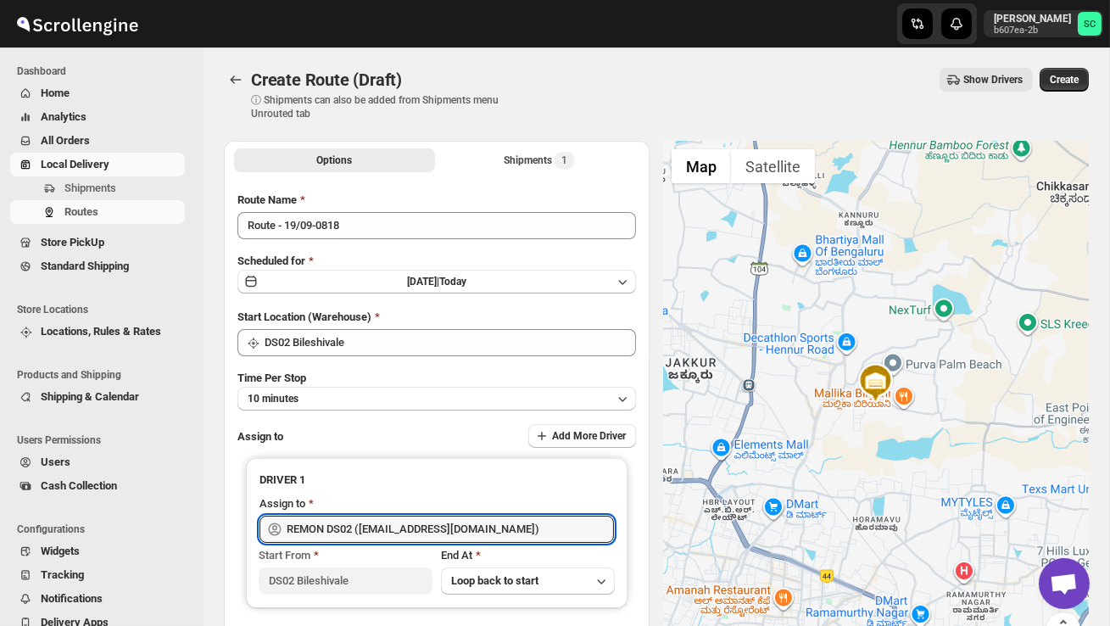
type input "REMON DS02 ([EMAIL_ADDRESS][DOMAIN_NAME])"
click at [1061, 87] on button "Create" at bounding box center [1063, 80] width 49 height 24
